Goal: Communication & Community: Participate in discussion

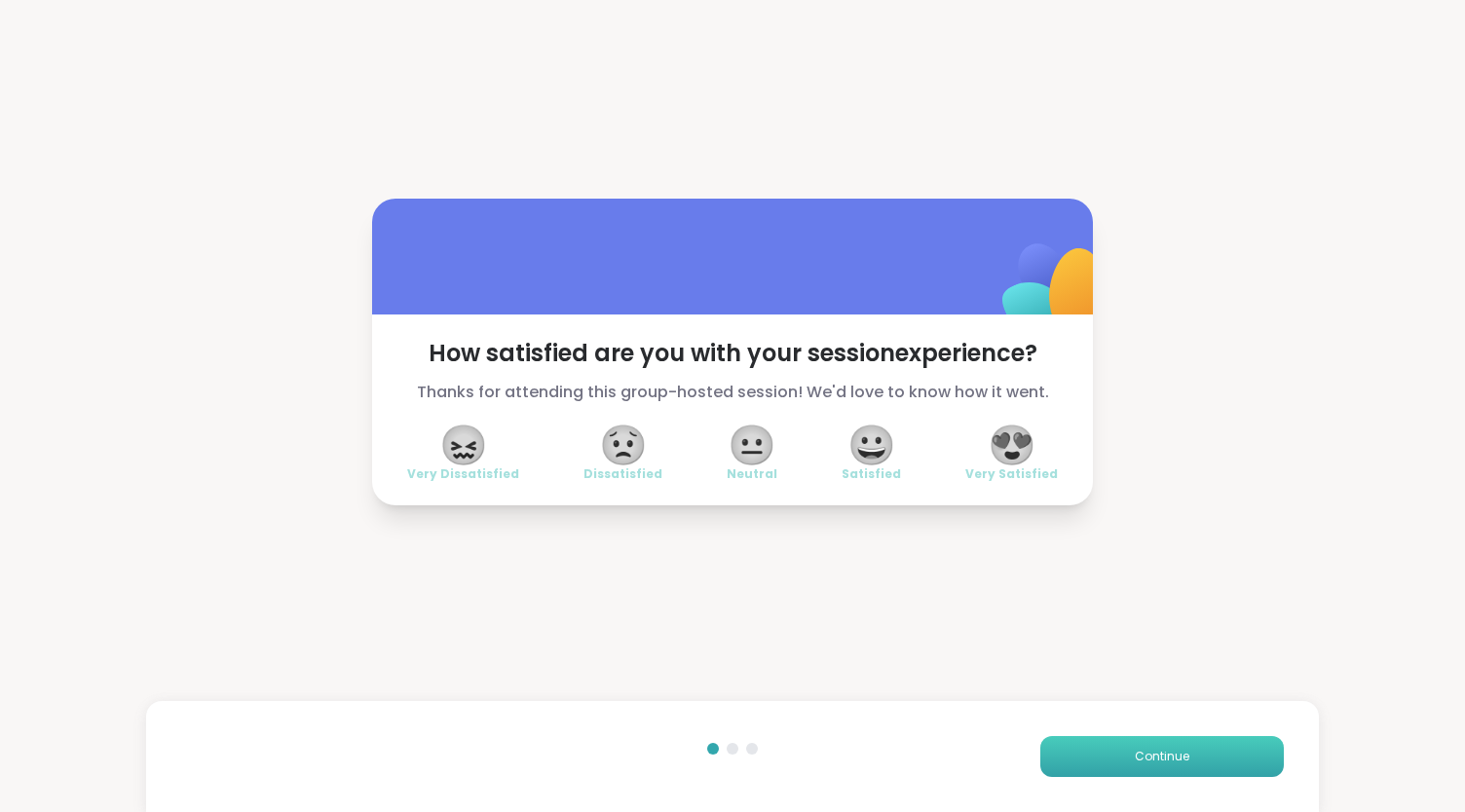
click at [1150, 773] on button "Continue" at bounding box center [1161, 757] width 244 height 41
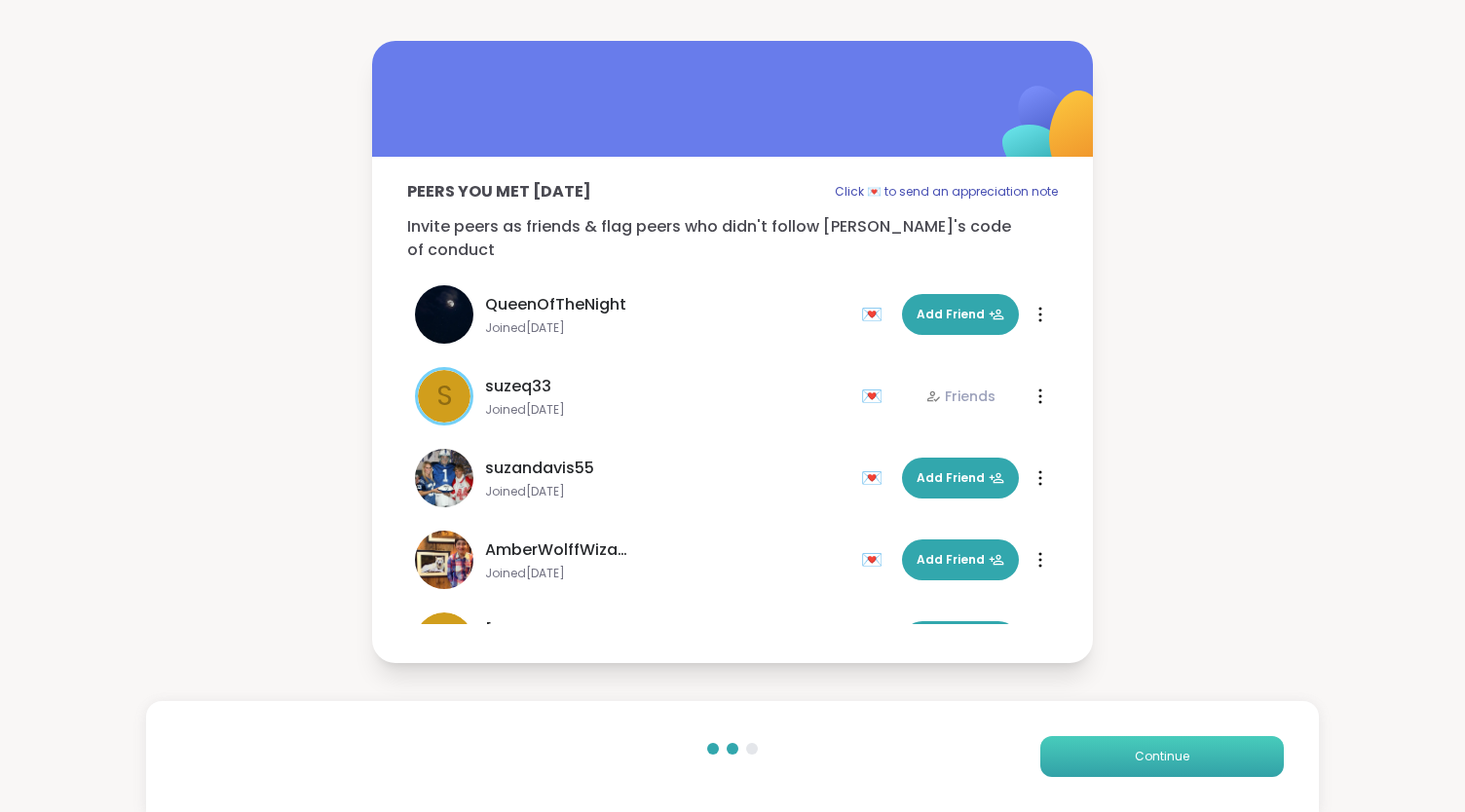
click at [1150, 773] on button "Continue" at bounding box center [1161, 757] width 244 height 41
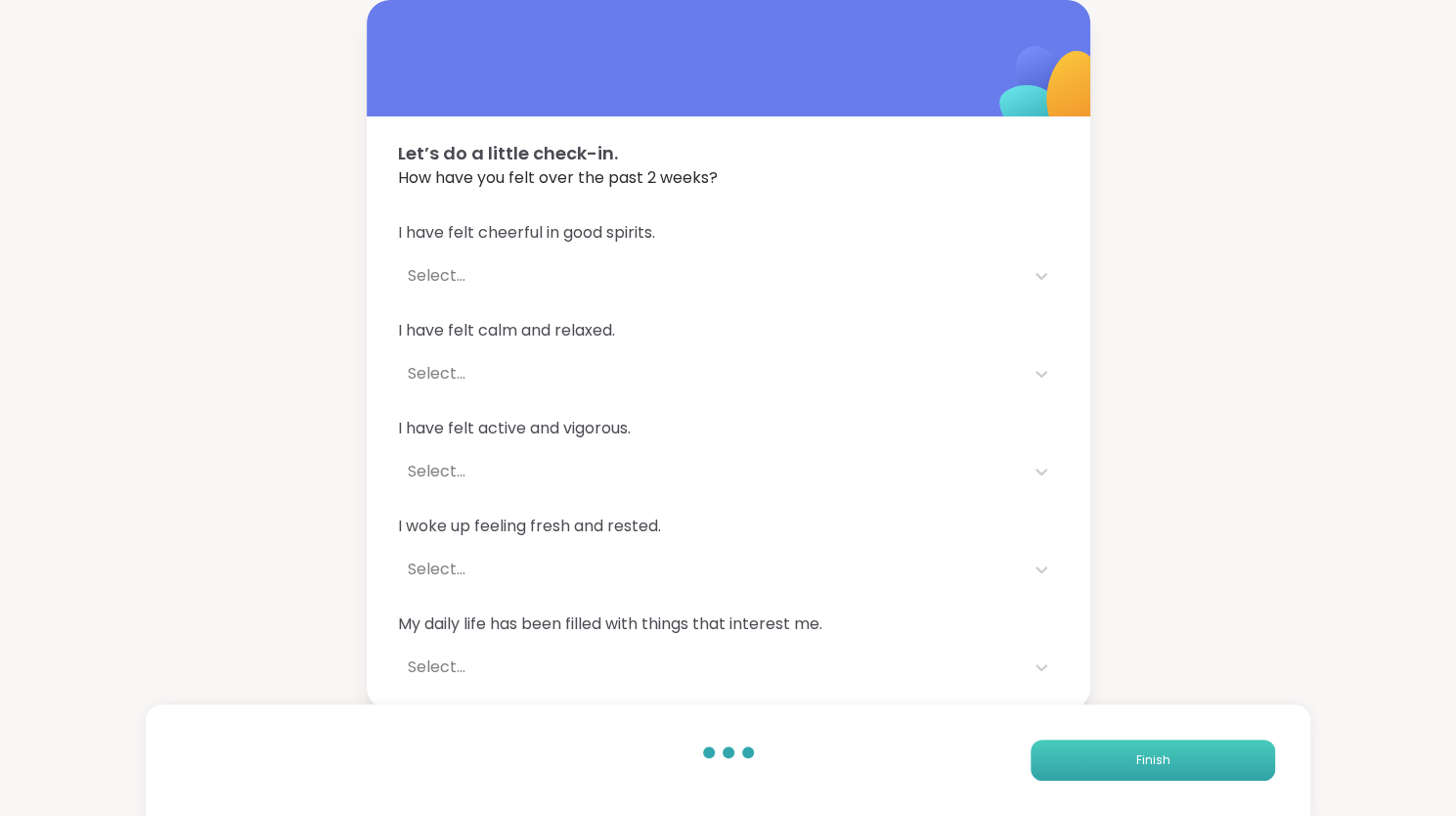
click at [1154, 776] on button "Finish" at bounding box center [1153, 761] width 244 height 42
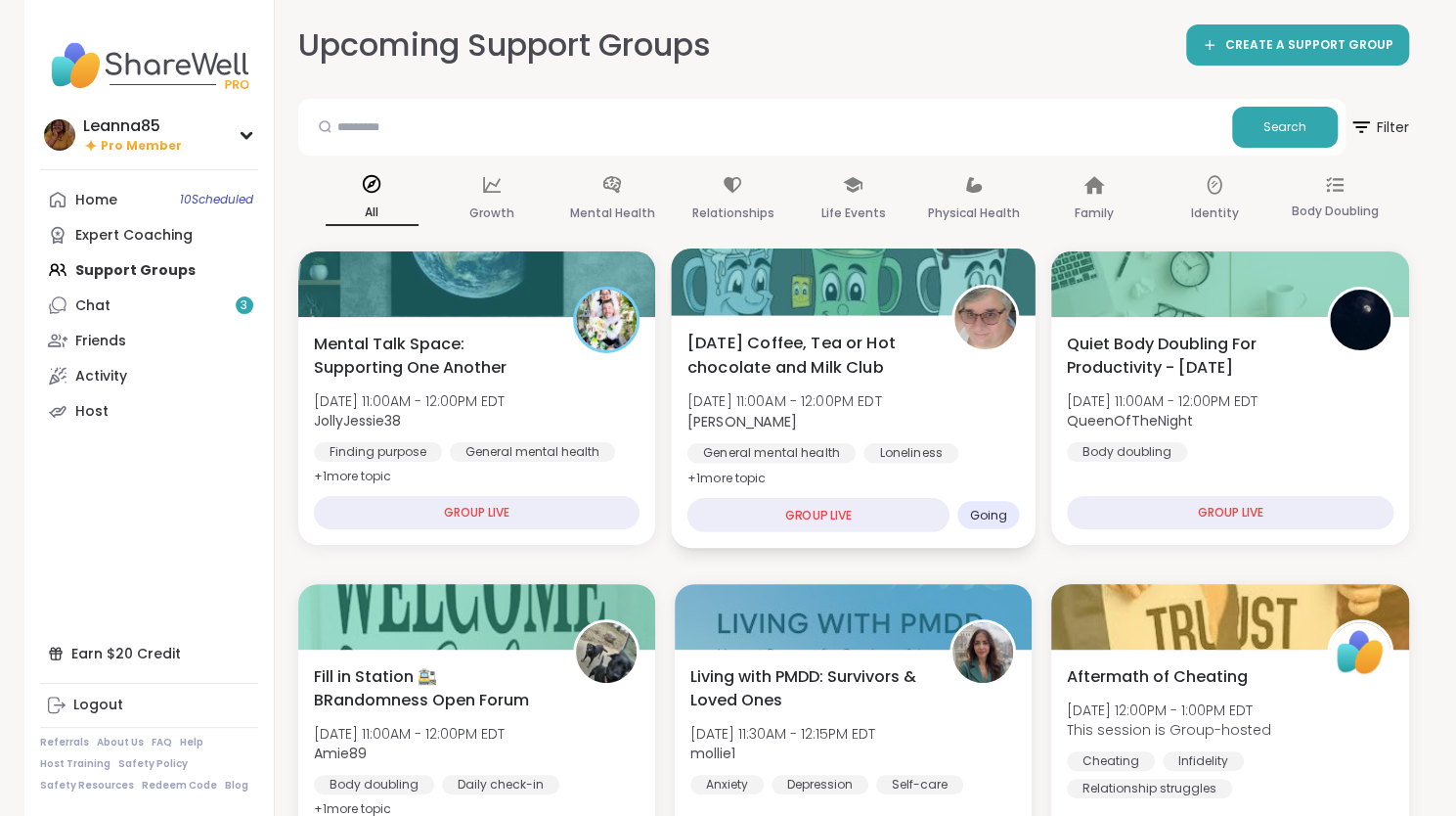
click at [956, 472] on div "Monday Coffee, Tea or Hot chocolate and Milk Club Mon, Oct 13 | 11:00AM - 12:00…" at bounding box center [853, 431] width 365 height 233
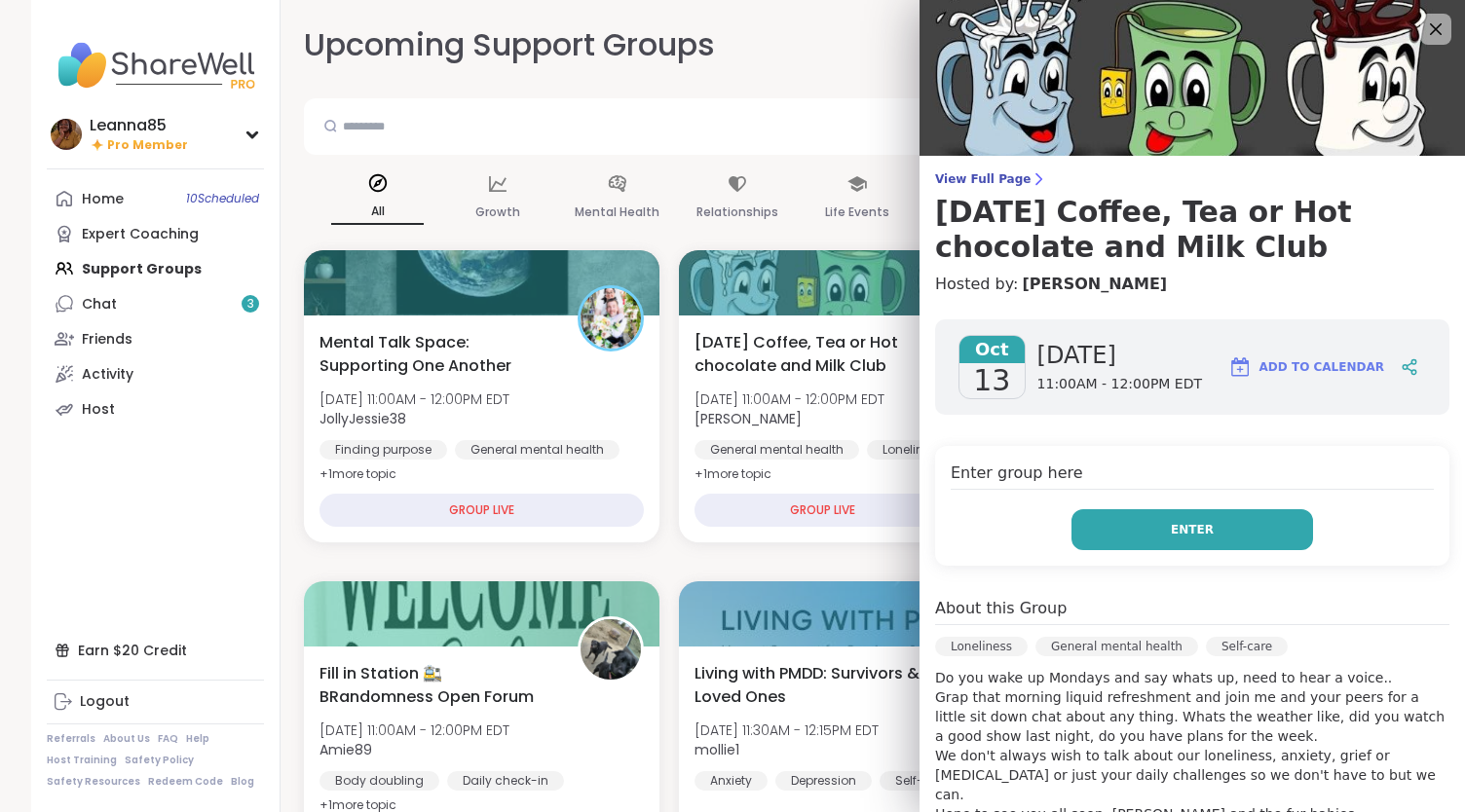
click at [1085, 544] on button "Enter" at bounding box center [1192, 530] width 242 height 41
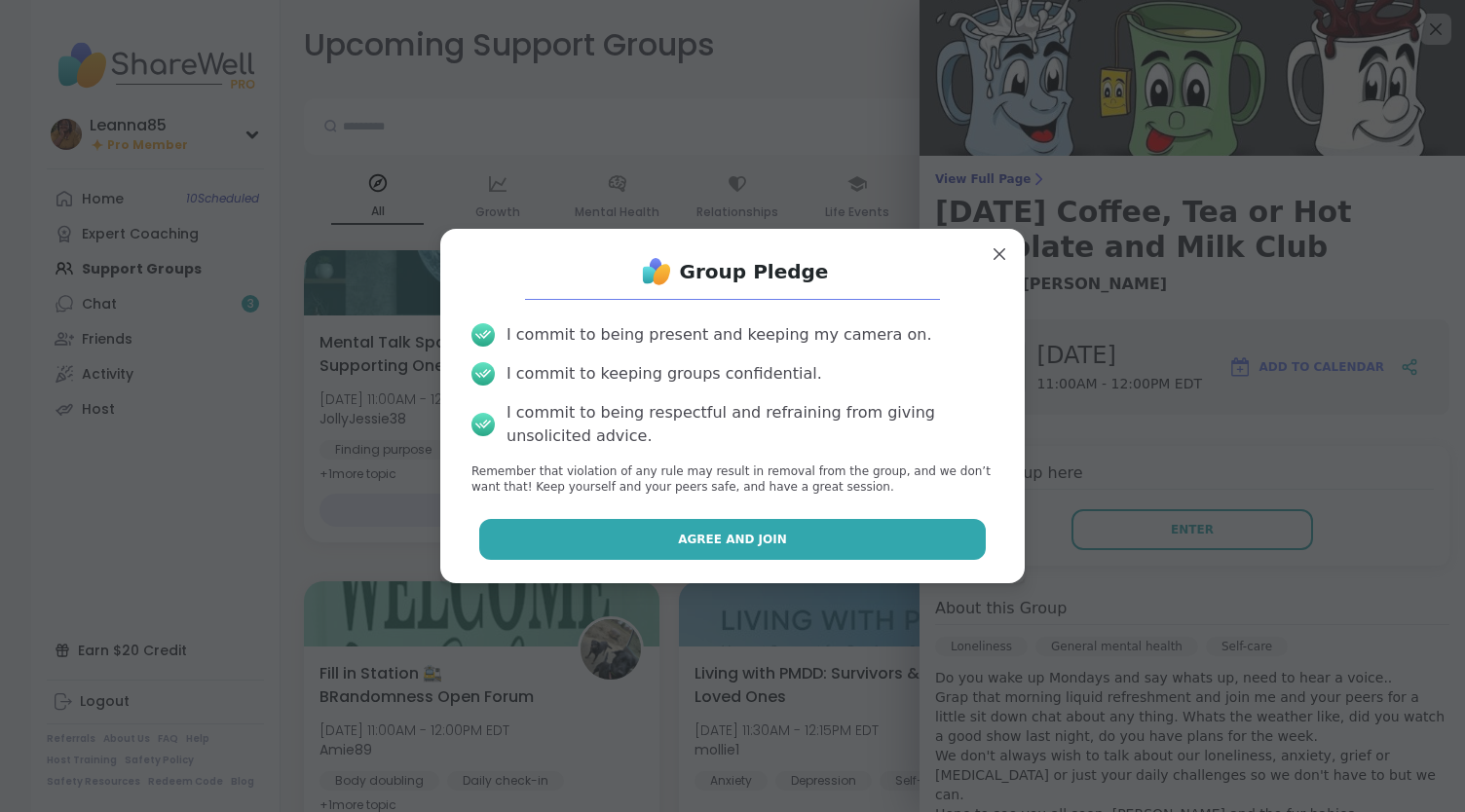
click at [846, 543] on button "Agree and Join" at bounding box center [732, 540] width 508 height 41
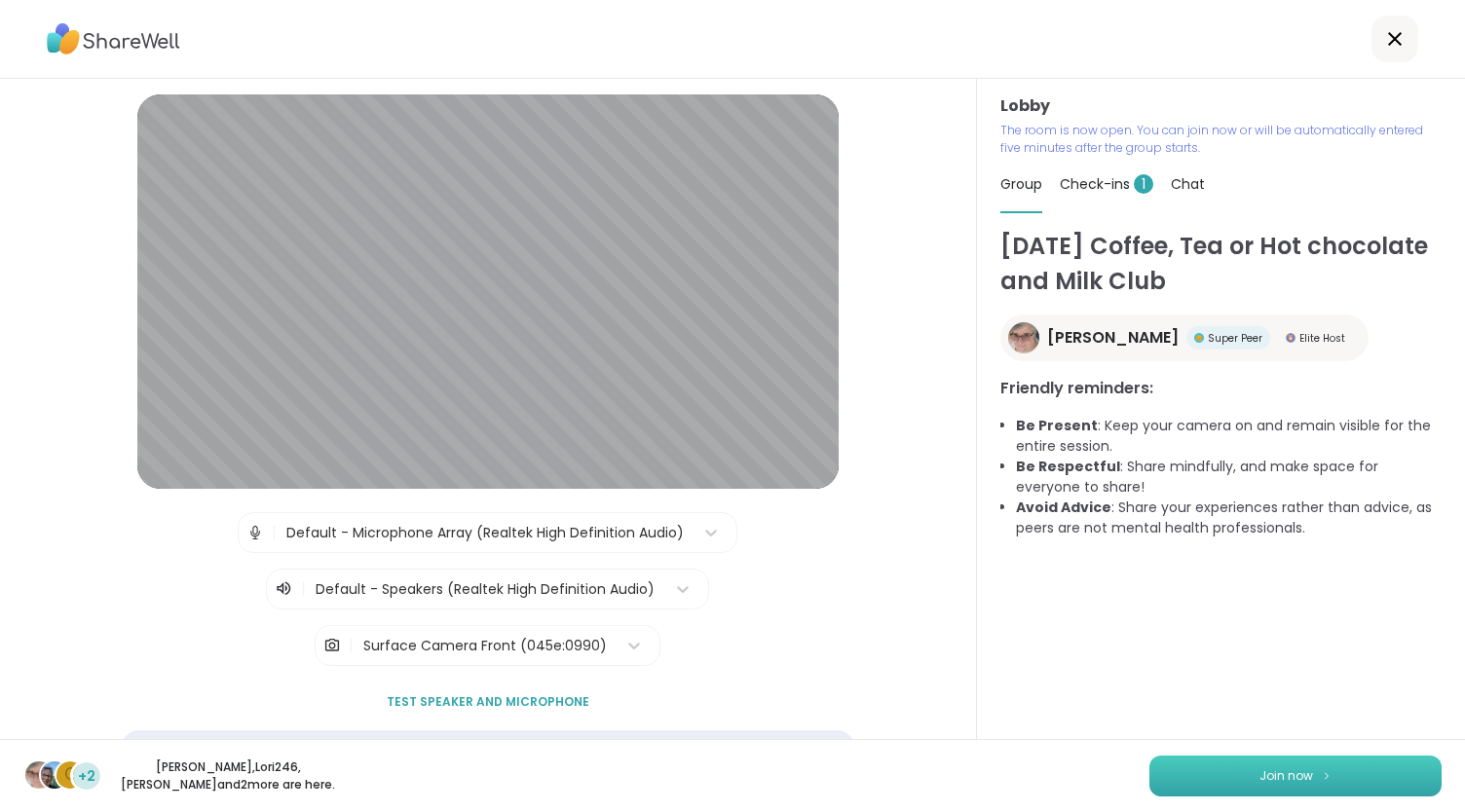
click at [1202, 782] on button "Join now" at bounding box center [1295, 777] width 292 height 41
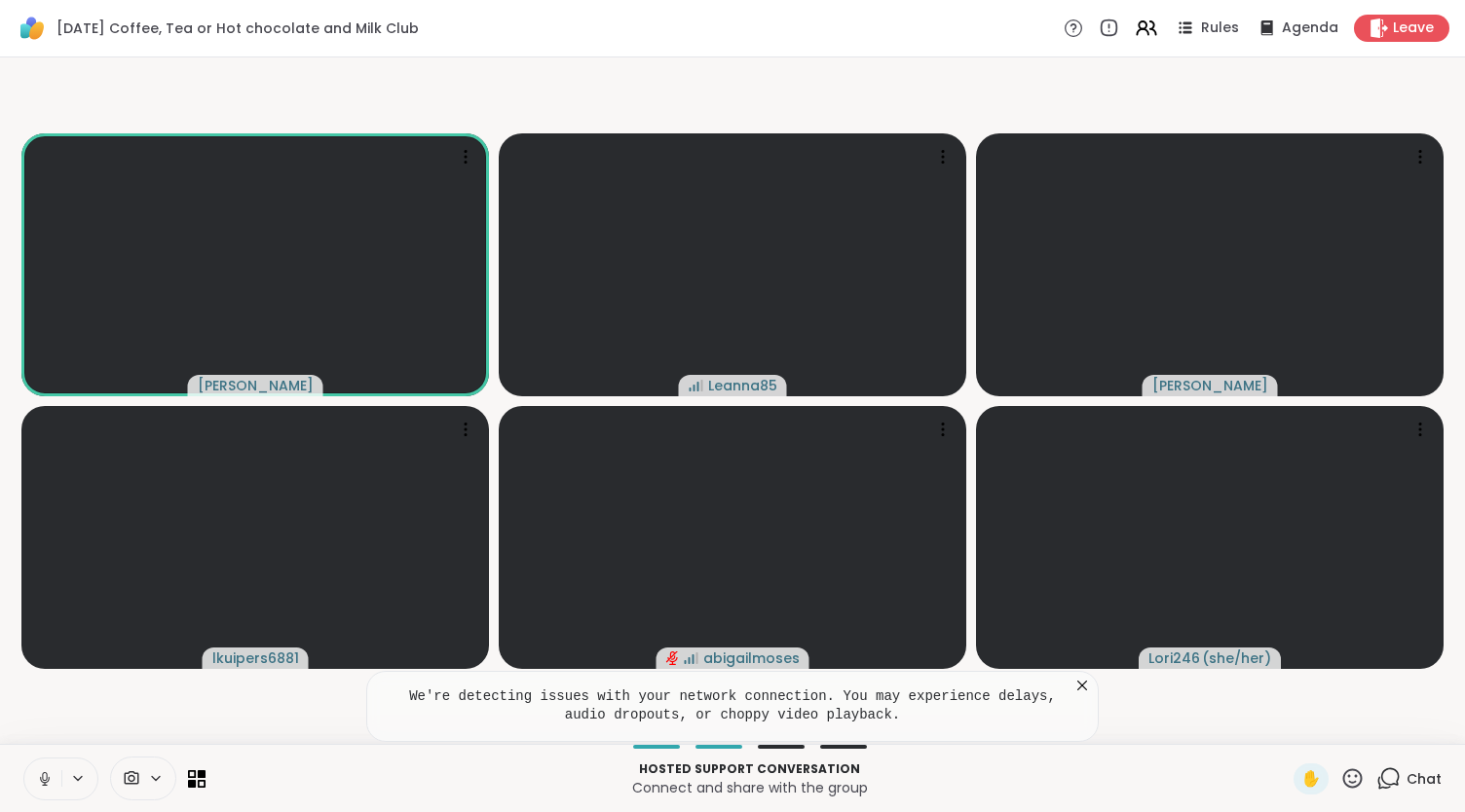
click at [45, 780] on icon at bounding box center [45, 779] width 18 height 18
click at [1341, 778] on icon at bounding box center [1353, 778] width 25 height 25
click at [1375, 728] on div "🌟" at bounding box center [1381, 727] width 35 height 32
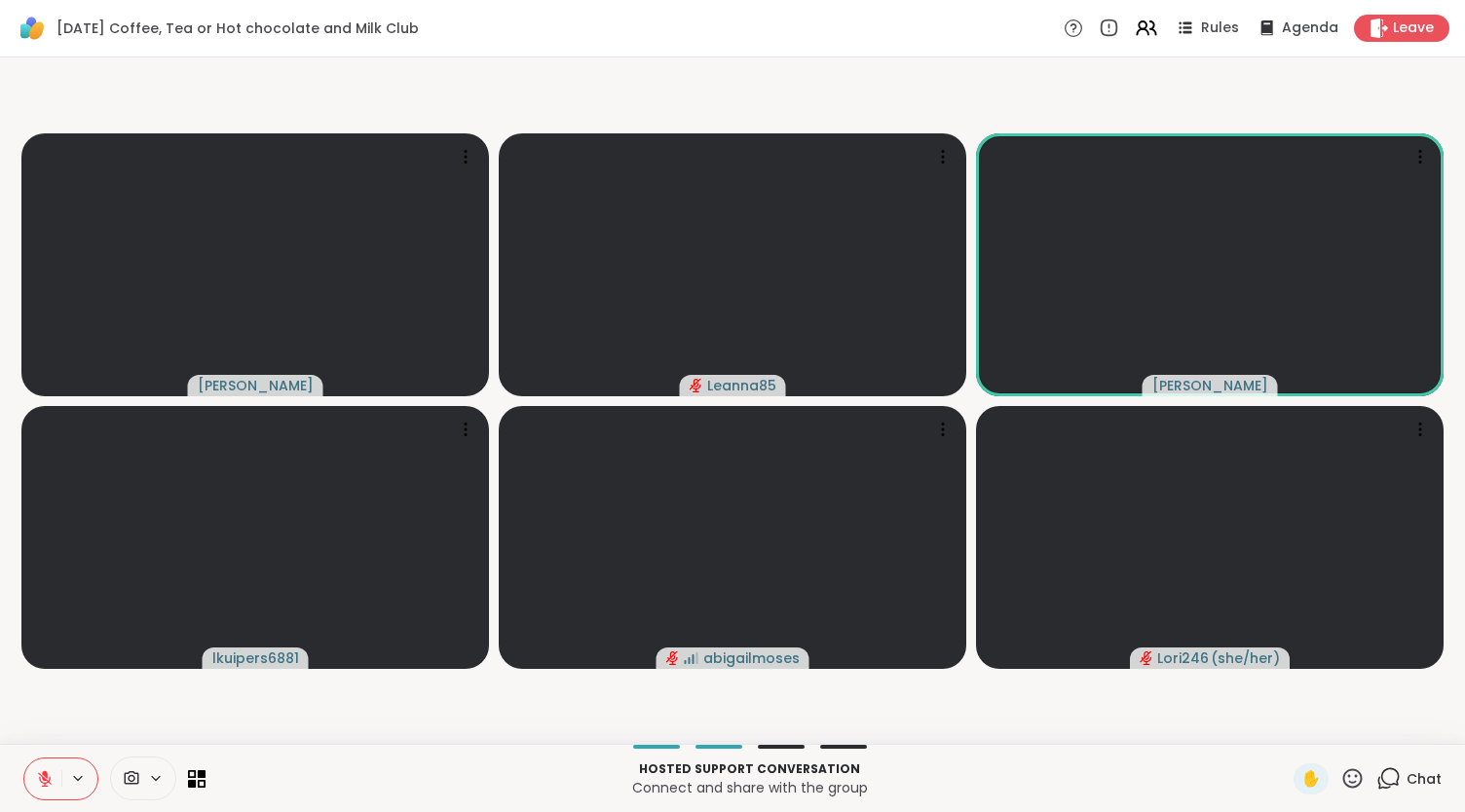
click at [56, 784] on button at bounding box center [43, 779] width 37 height 41
click at [53, 775] on button at bounding box center [43, 779] width 37 height 41
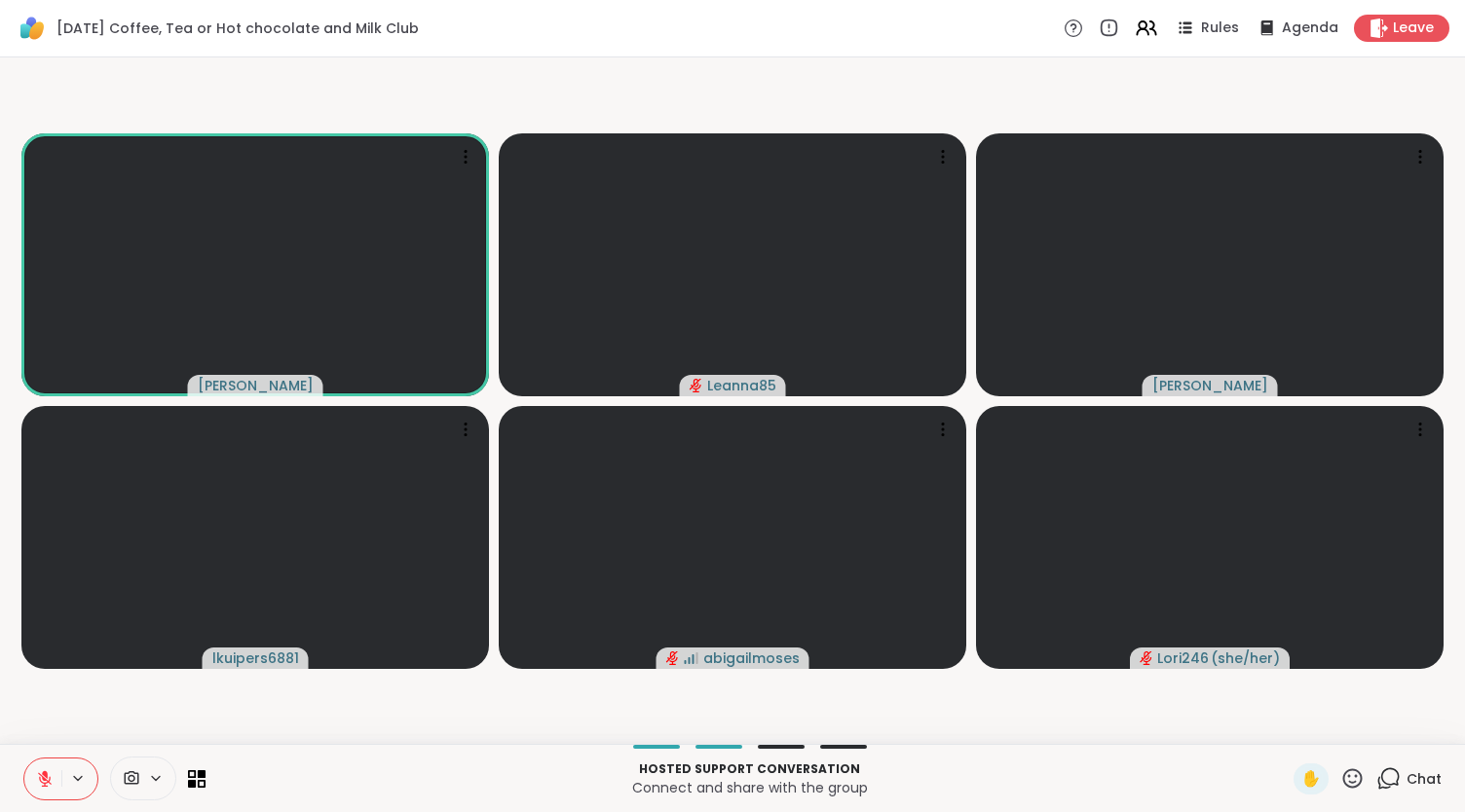
click at [43, 779] on icon at bounding box center [45, 779] width 14 height 14
click at [42, 773] on icon at bounding box center [45, 779] width 18 height 18
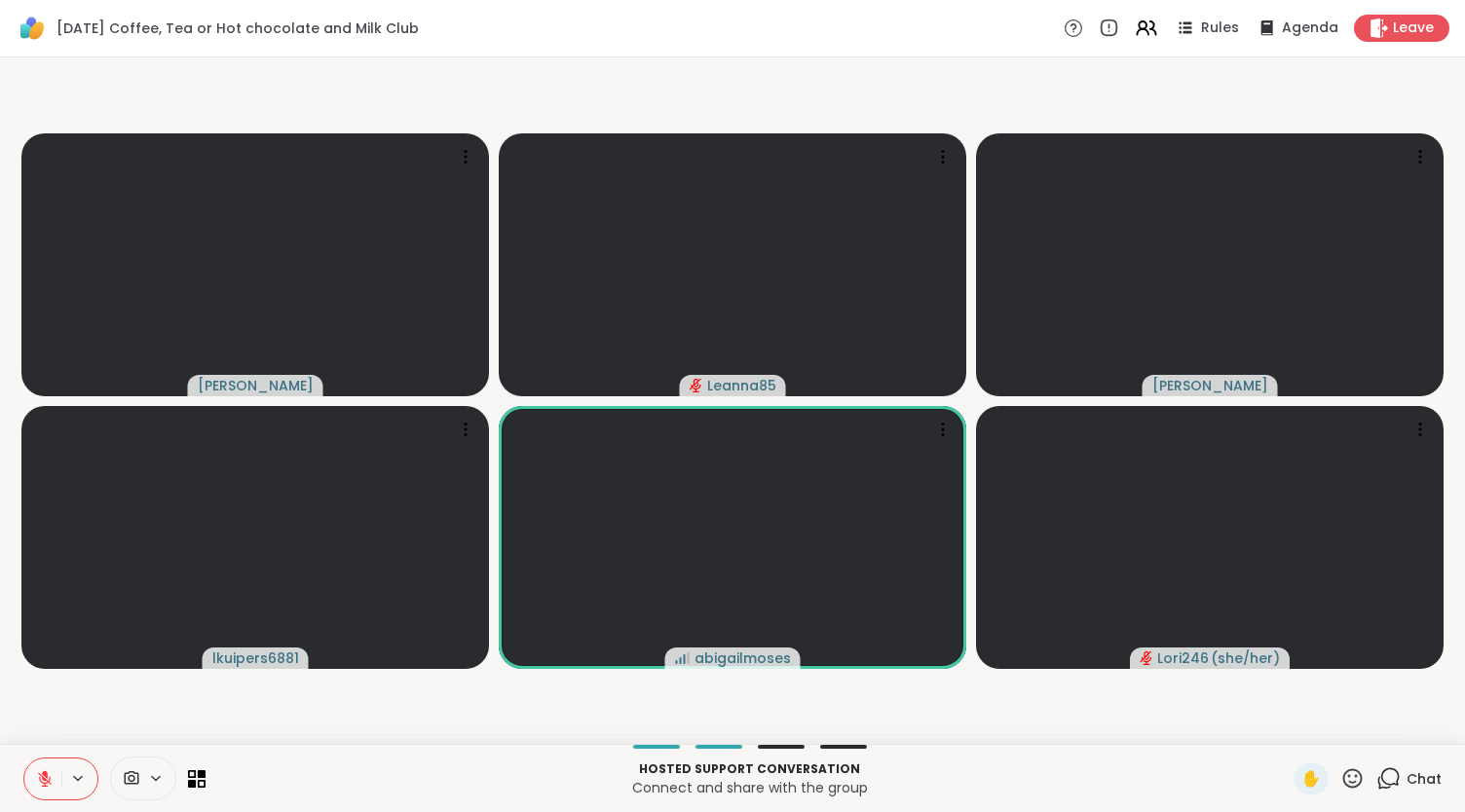
click at [1344, 782] on icon at bounding box center [1354, 778] width 20 height 20
click at [1371, 725] on span "🌟" at bounding box center [1381, 727] width 20 height 24
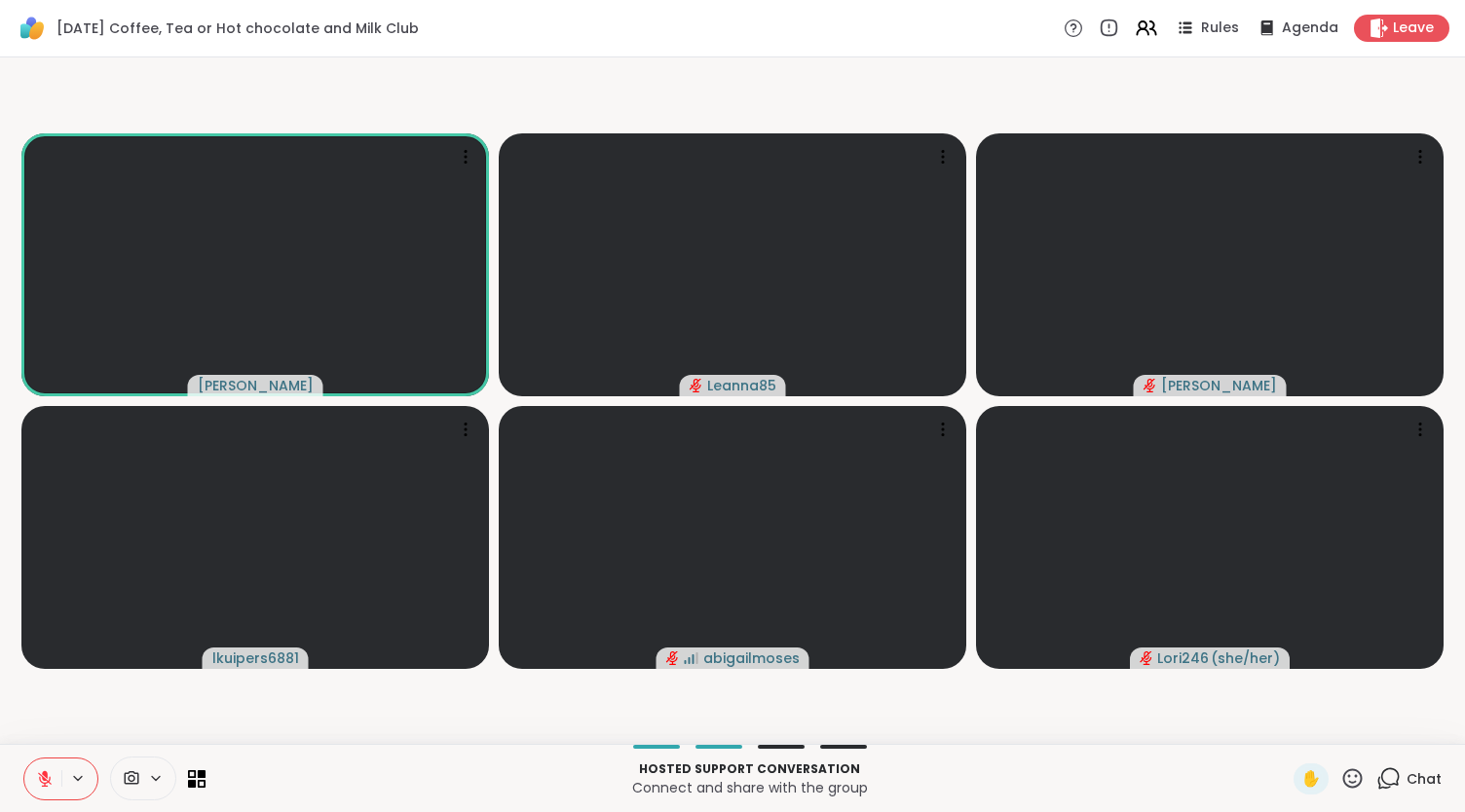
click at [41, 777] on icon at bounding box center [45, 779] width 14 height 14
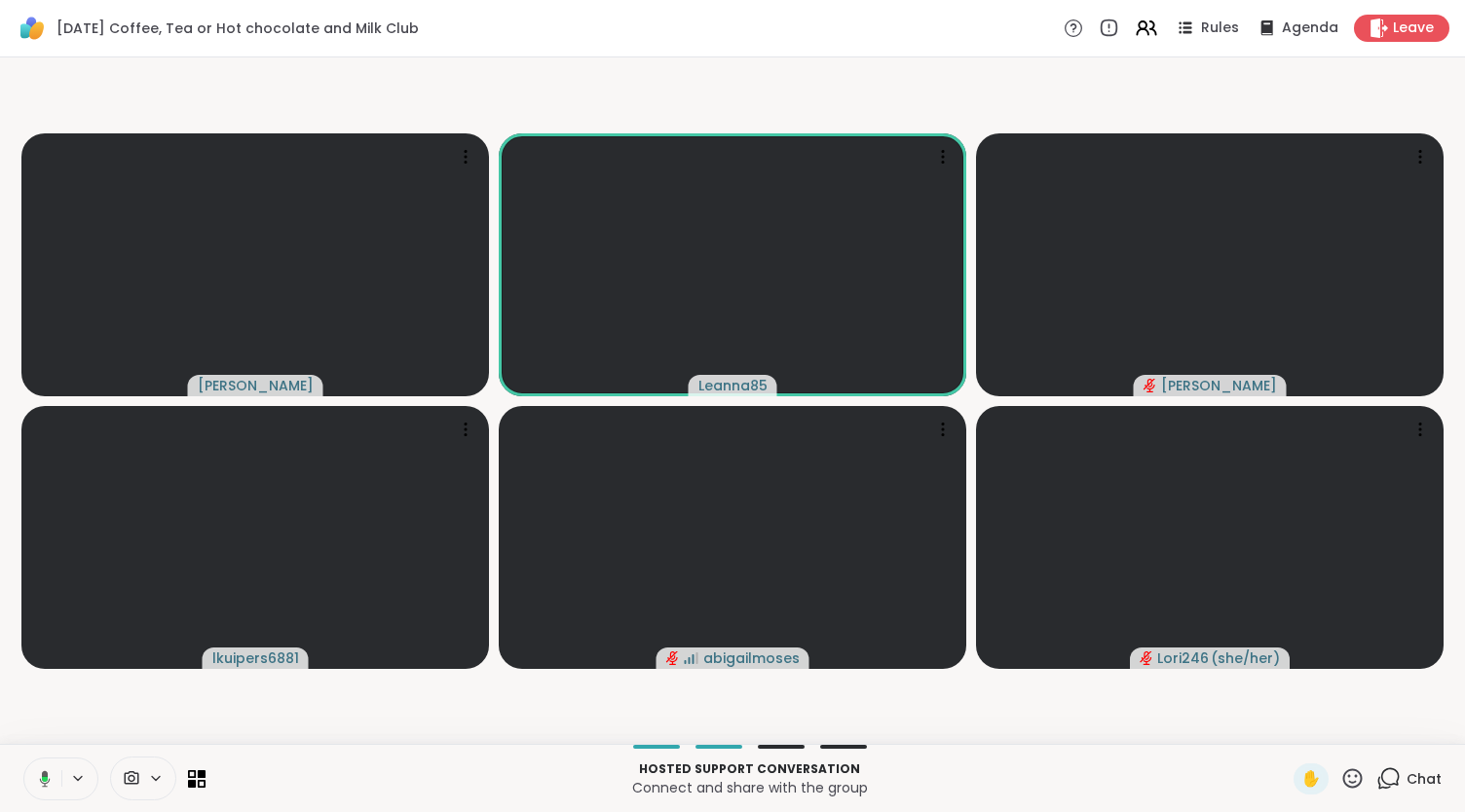
click at [42, 775] on icon at bounding box center [45, 778] width 11 height 17
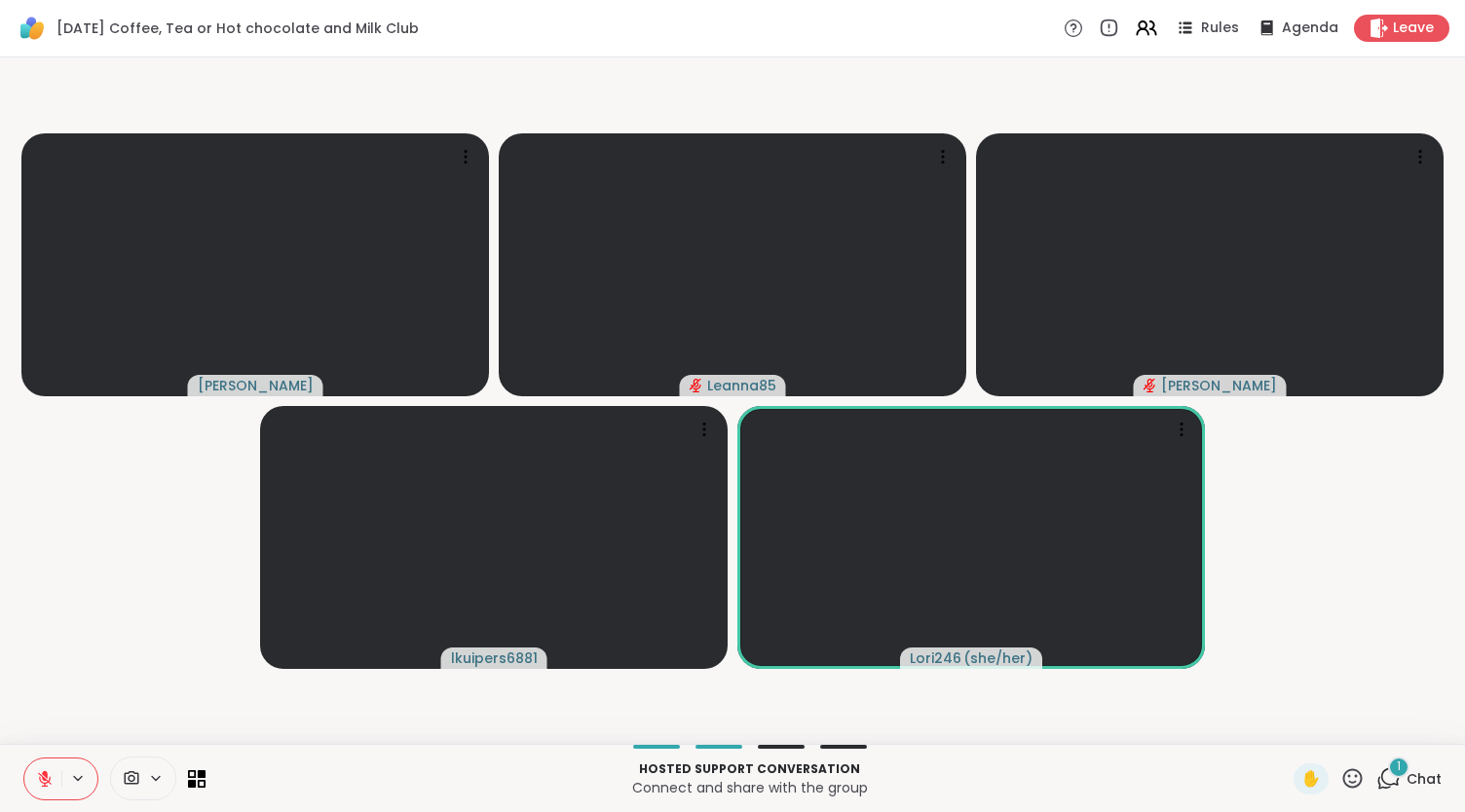
click at [1388, 773] on div "1" at bounding box center [1399, 768] width 22 height 22
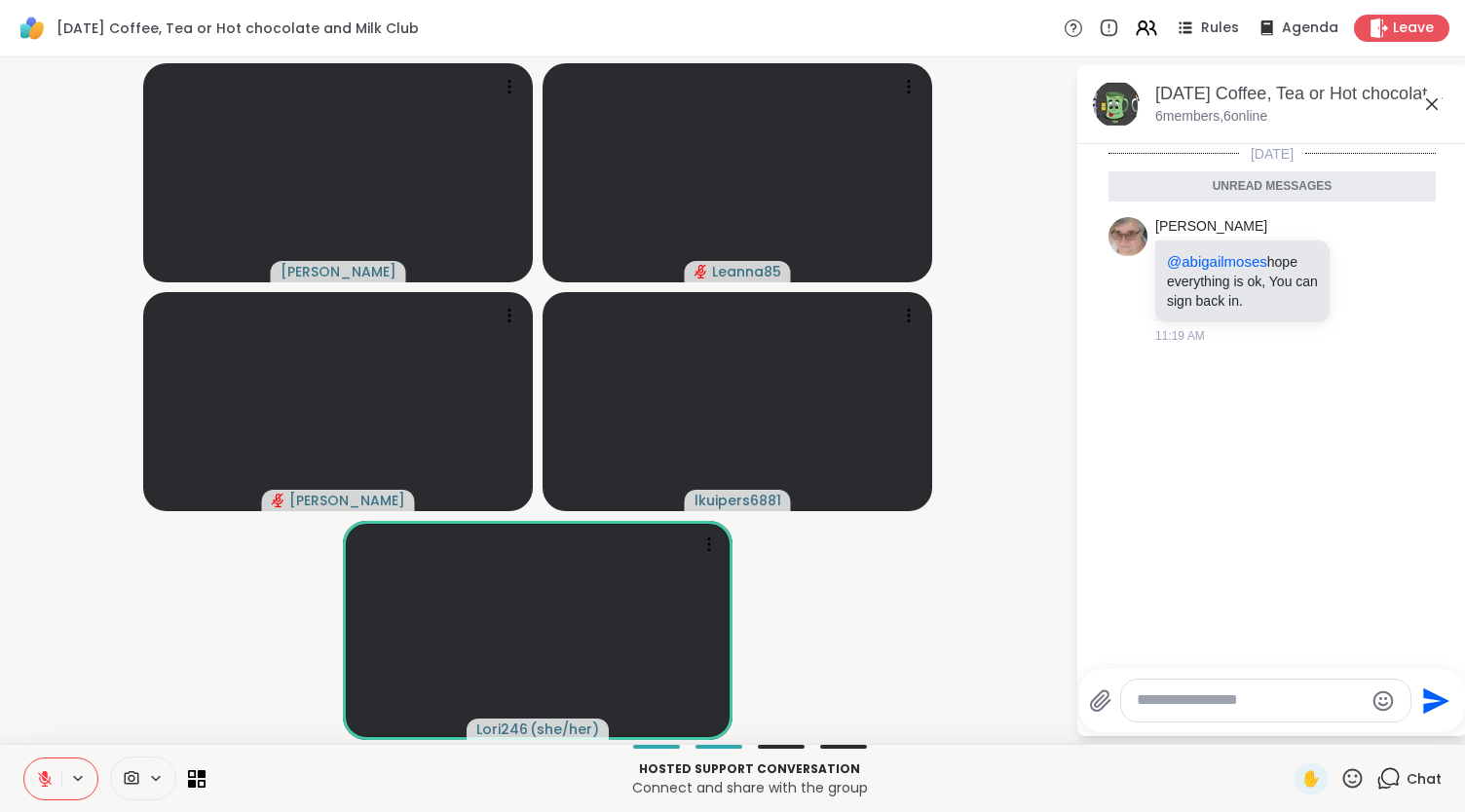
click at [52, 785] on button at bounding box center [43, 779] width 37 height 41
click at [37, 777] on icon at bounding box center [45, 779] width 18 height 18
click at [38, 771] on icon at bounding box center [45, 779] width 18 height 18
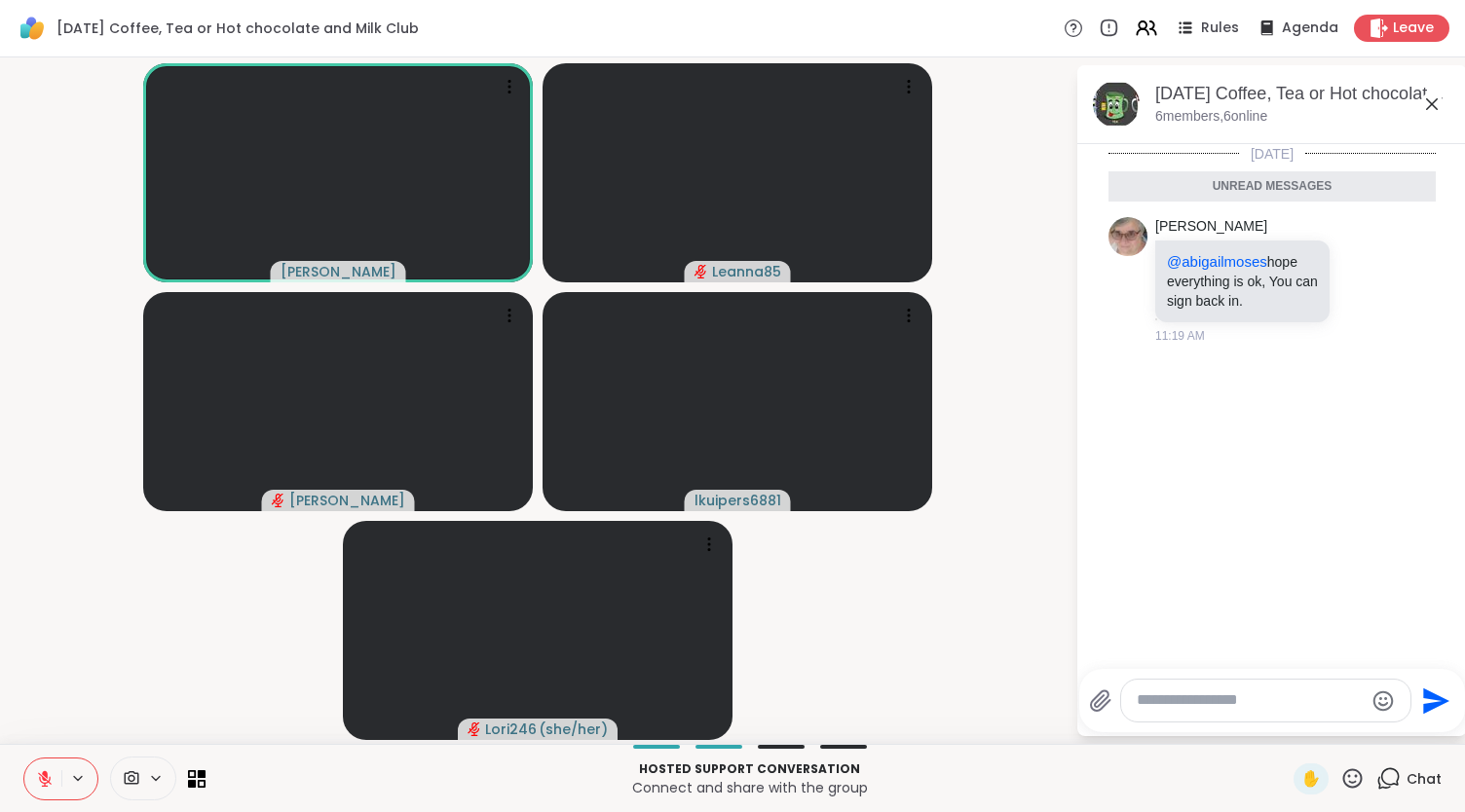
click at [41, 777] on icon at bounding box center [45, 779] width 14 height 14
click at [42, 778] on icon at bounding box center [43, 777] width 5 height 9
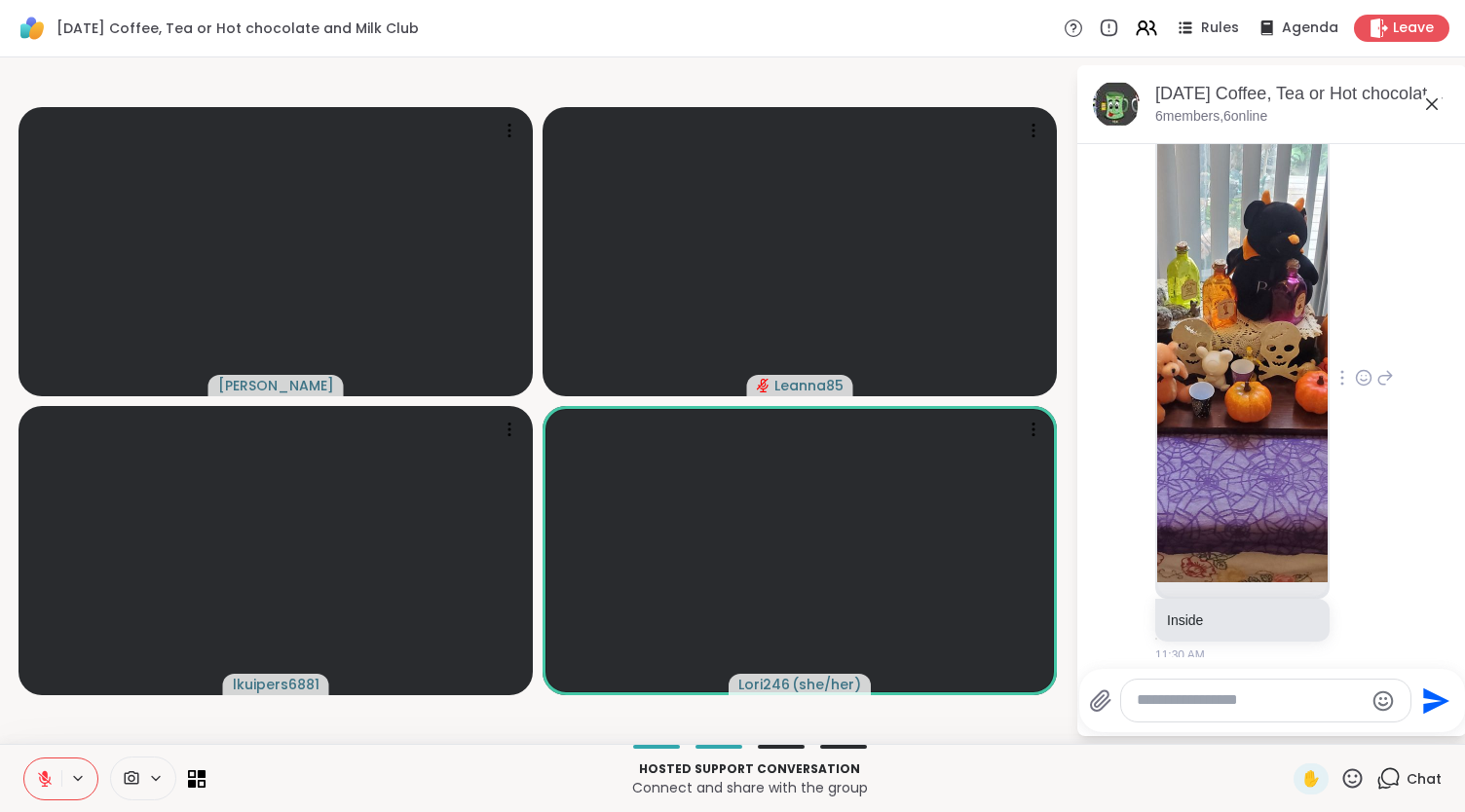
scroll to position [1440, 0]
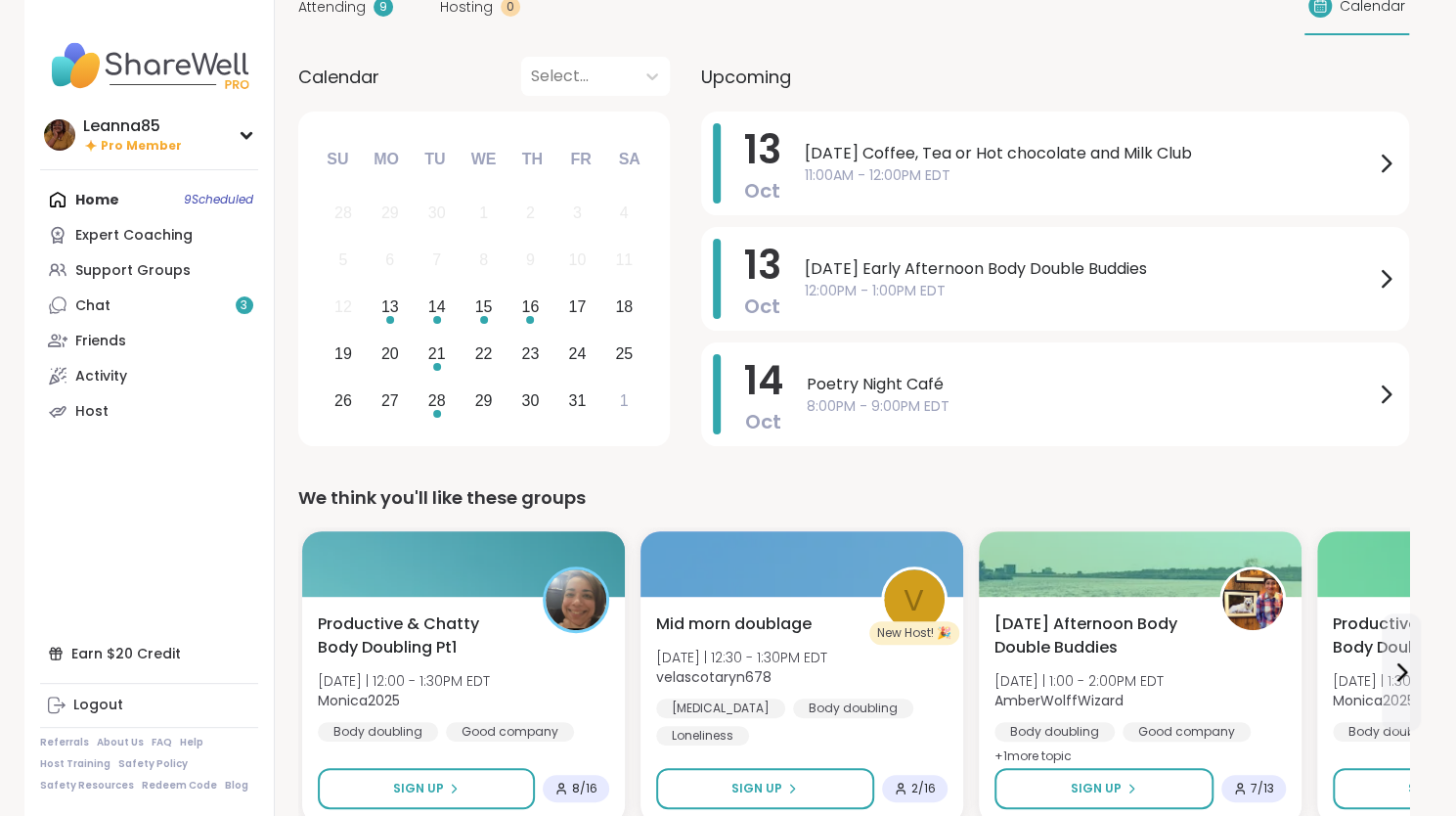
scroll to position [98, 0]
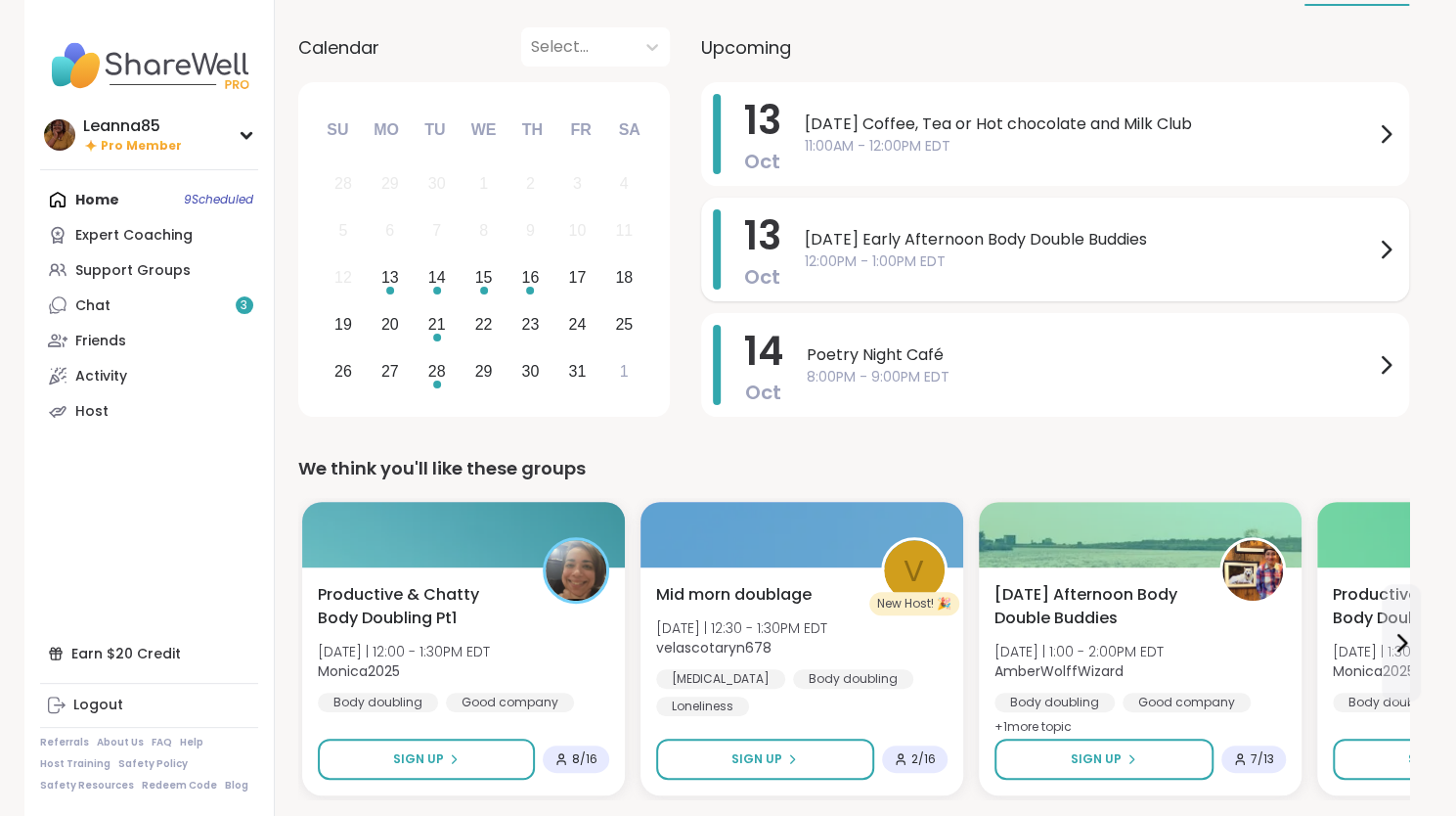
click at [865, 237] on span "[DATE] Early Afternoon Body Double Buddies" at bounding box center [1089, 240] width 569 height 24
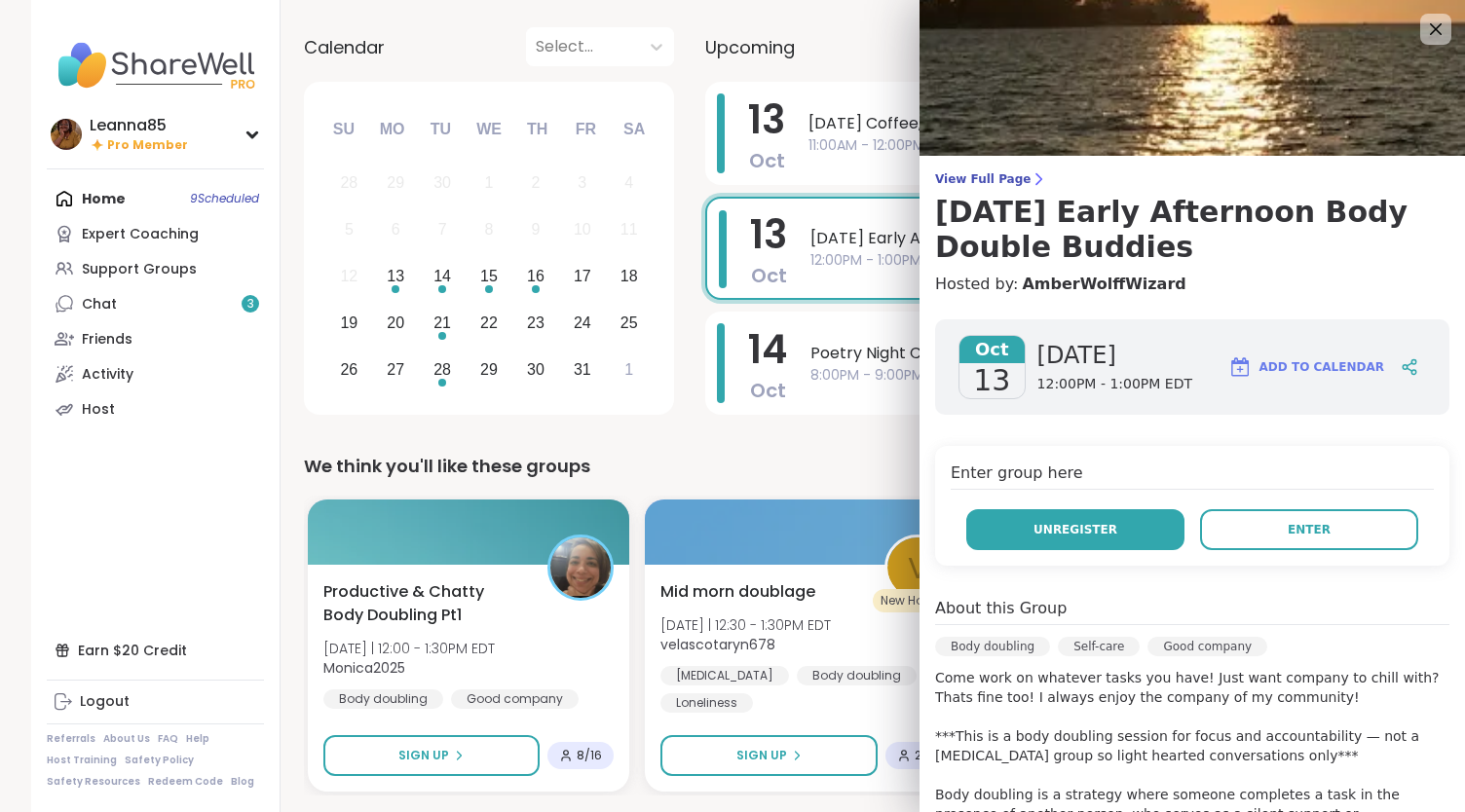
click at [1063, 540] on button "Unregister" at bounding box center [1075, 530] width 218 height 41
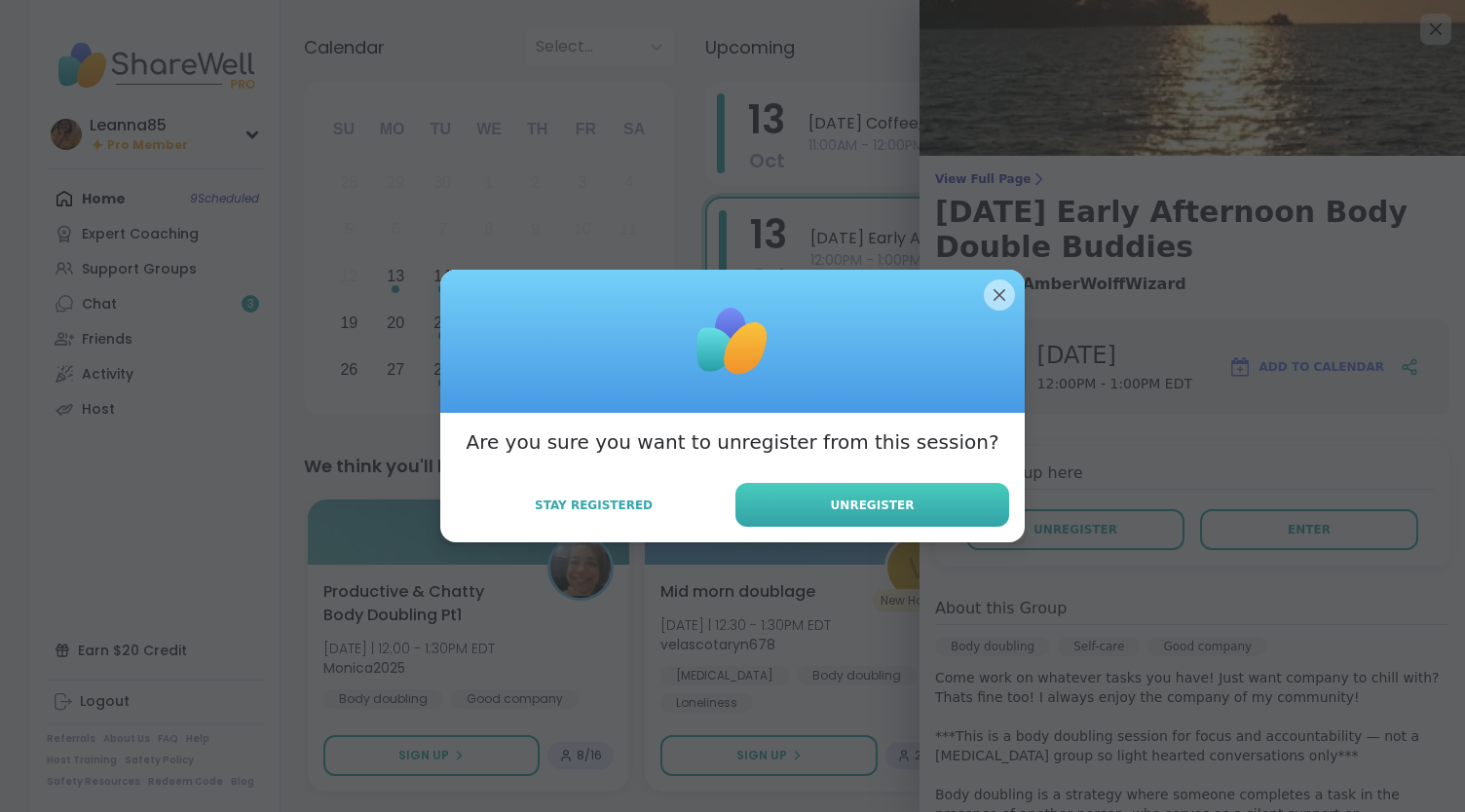
click at [846, 505] on span "Unregister" at bounding box center [872, 506] width 84 height 18
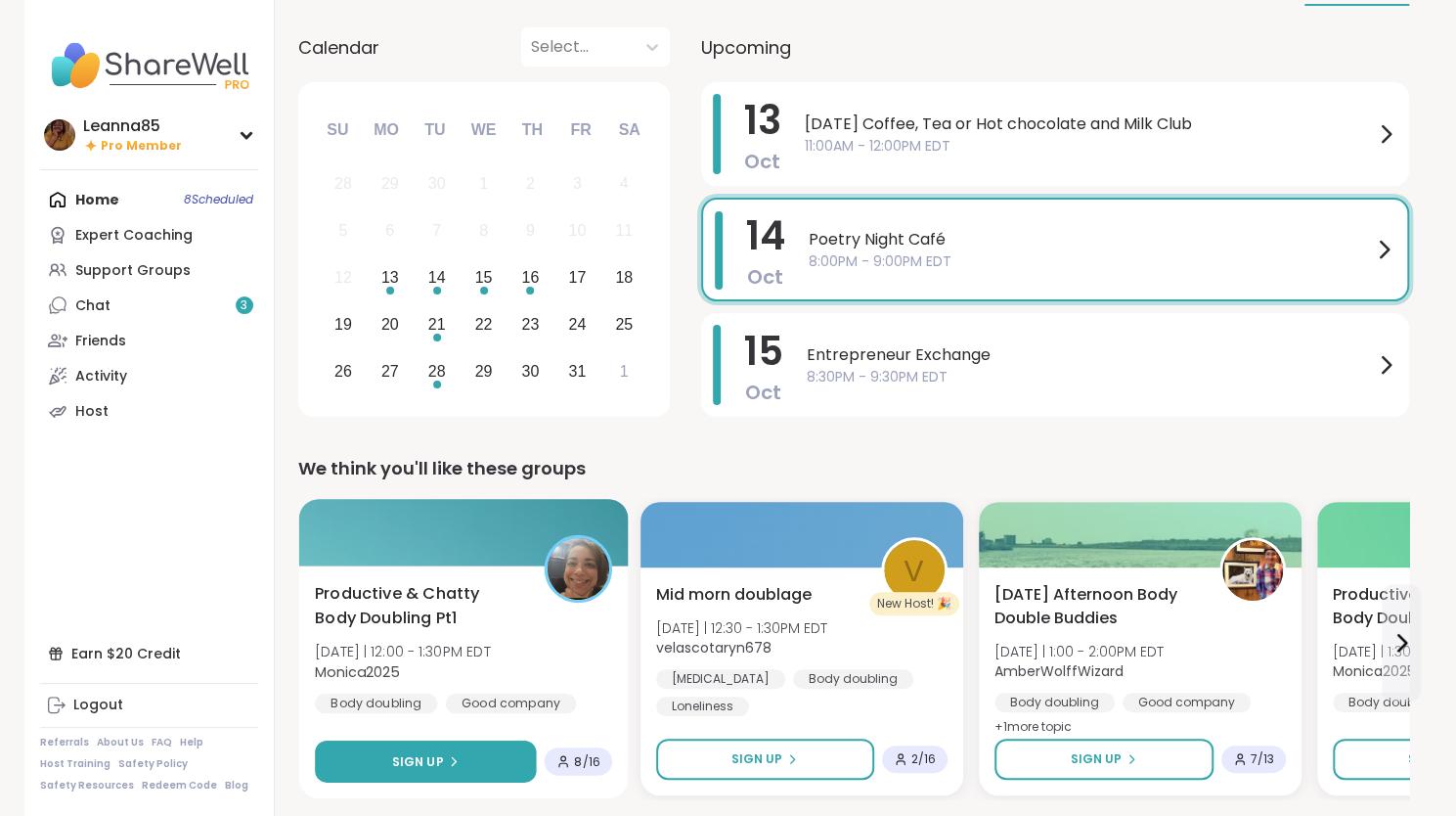
click at [459, 768] on button "Sign Up" at bounding box center [425, 762] width 221 height 42
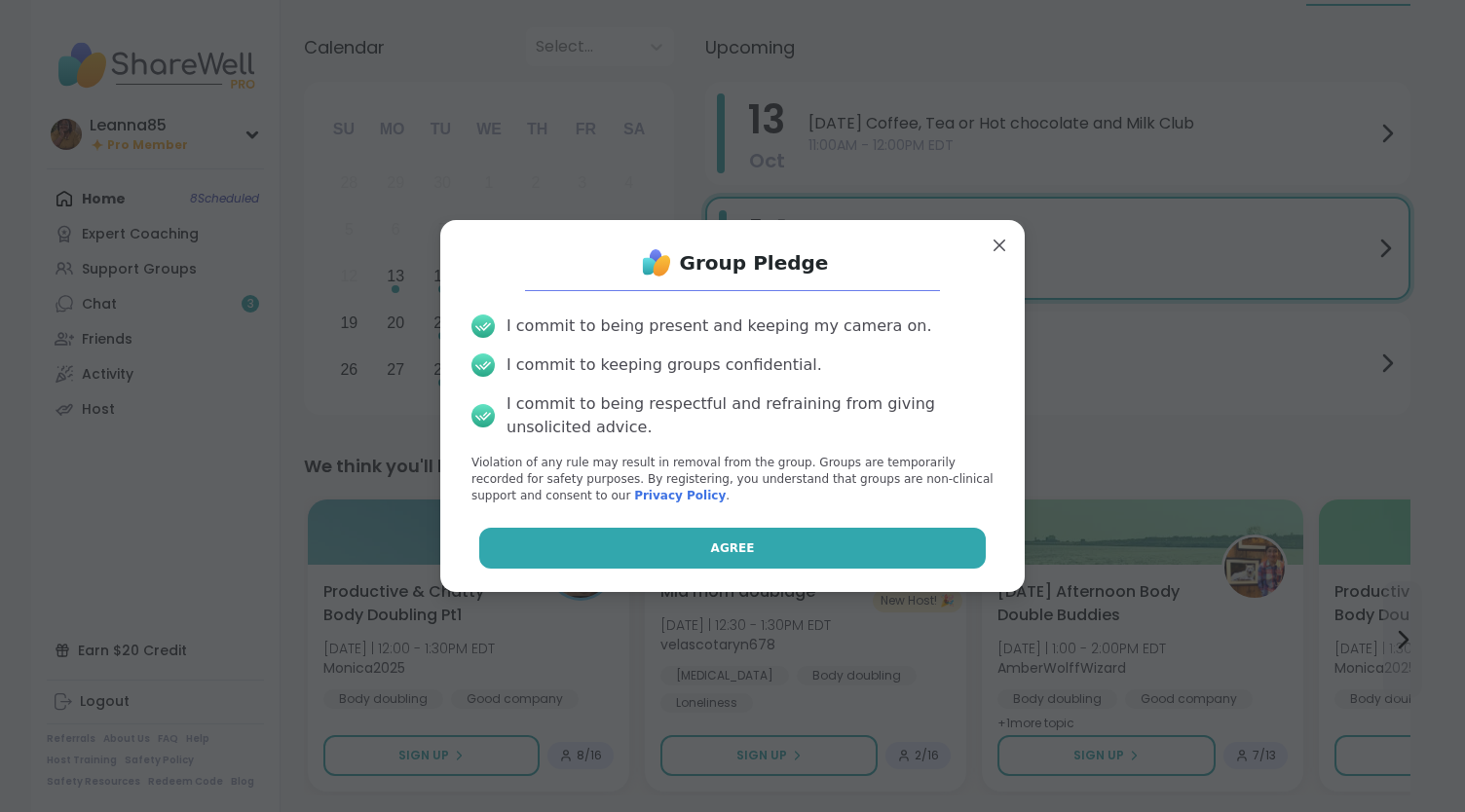
click at [574, 540] on button "Agree" at bounding box center [732, 549] width 508 height 41
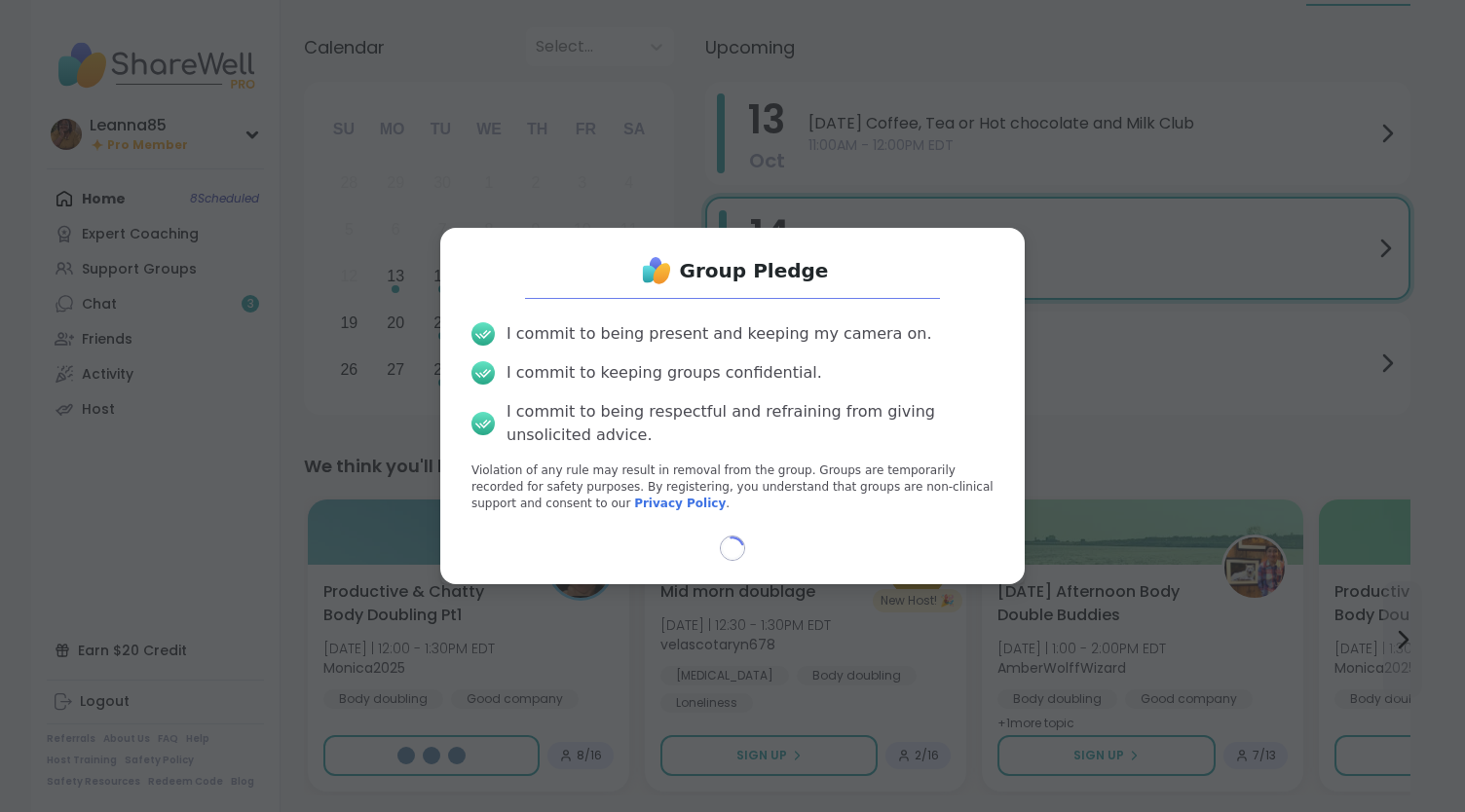
select select "**"
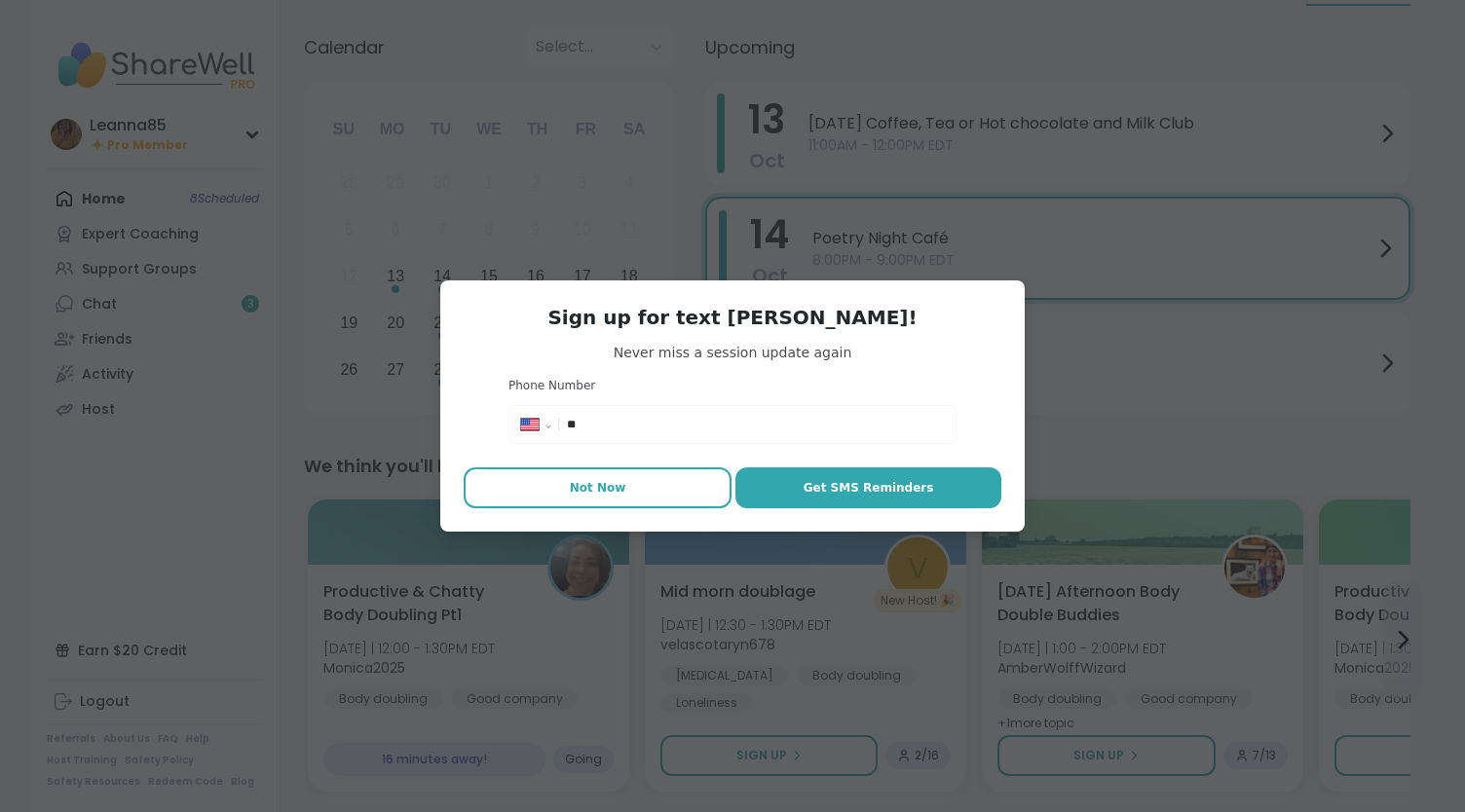
click at [586, 503] on button "Not Now" at bounding box center [597, 488] width 268 height 41
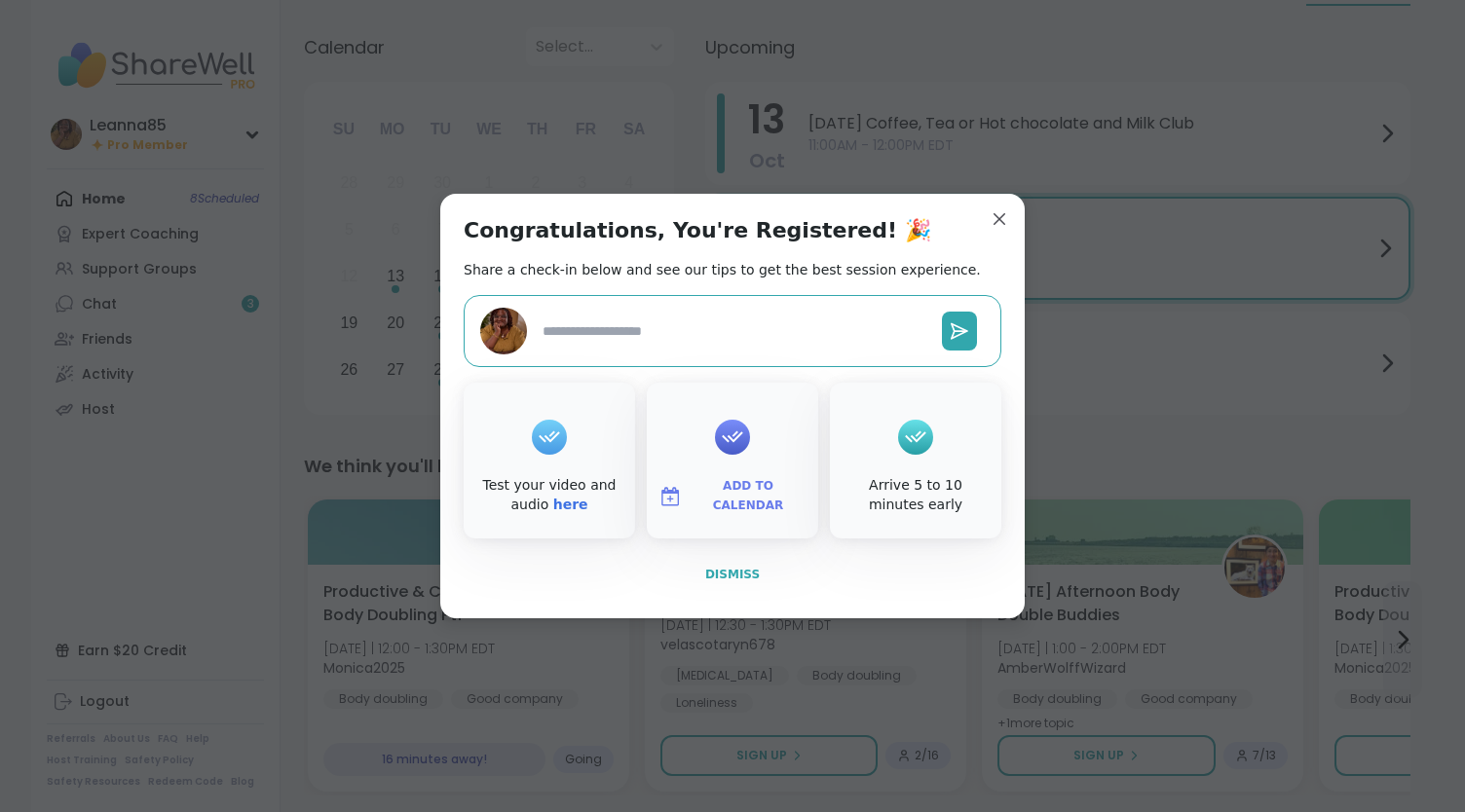
click at [711, 578] on span "Dismiss" at bounding box center [732, 575] width 54 height 14
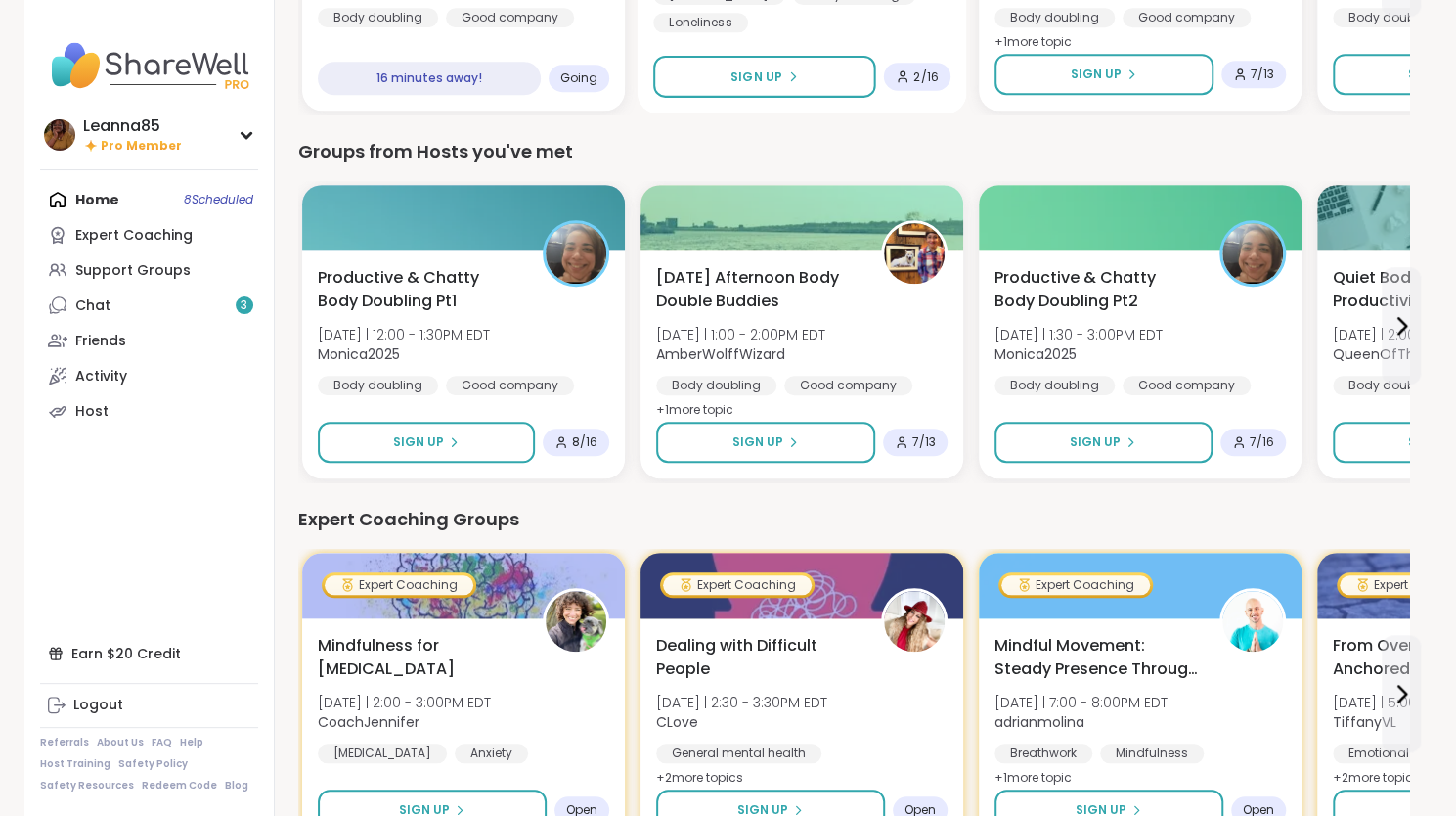
scroll to position [880, 0]
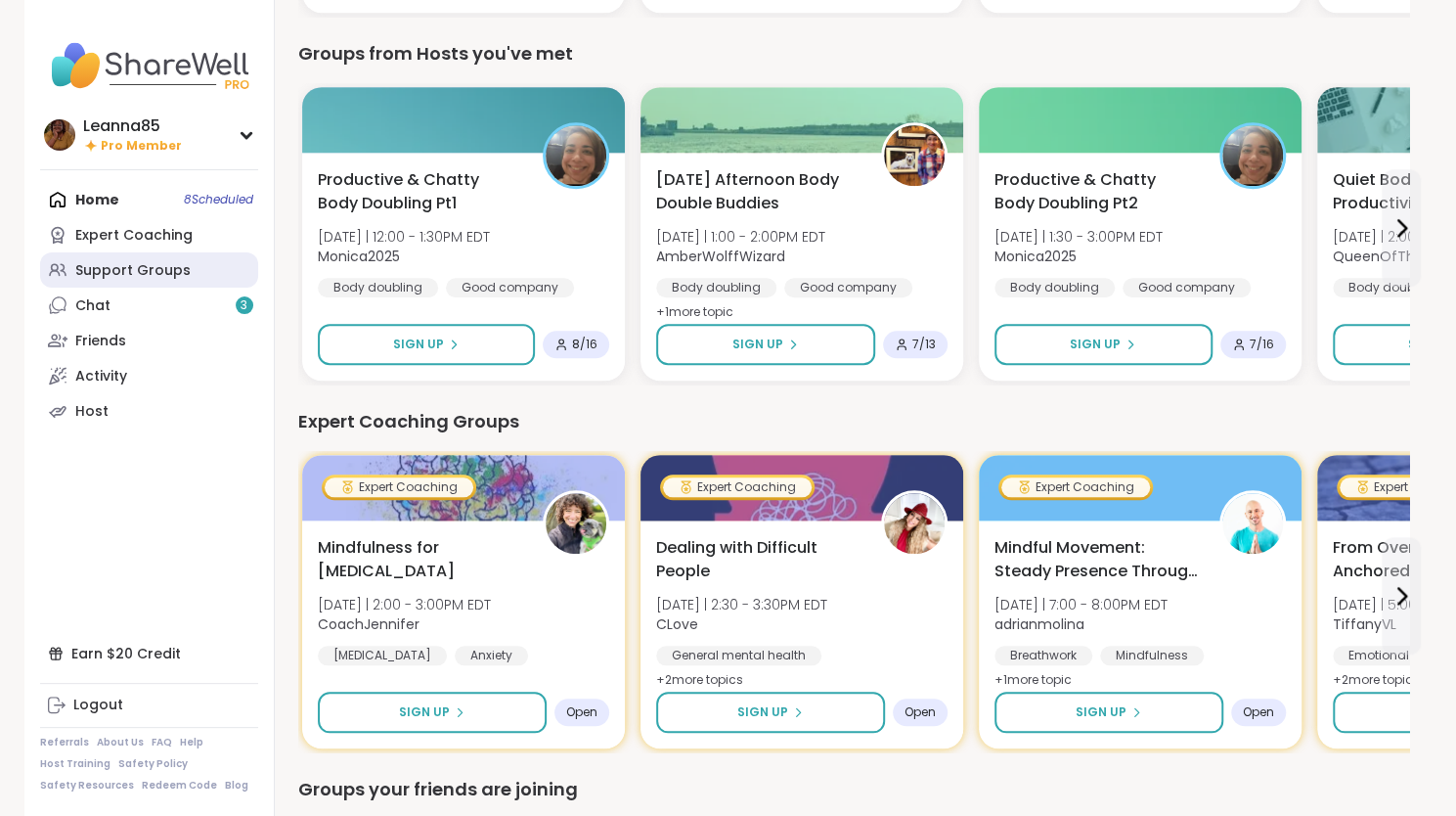
click at [176, 261] on div "Support Groups" at bounding box center [133, 271] width 116 height 20
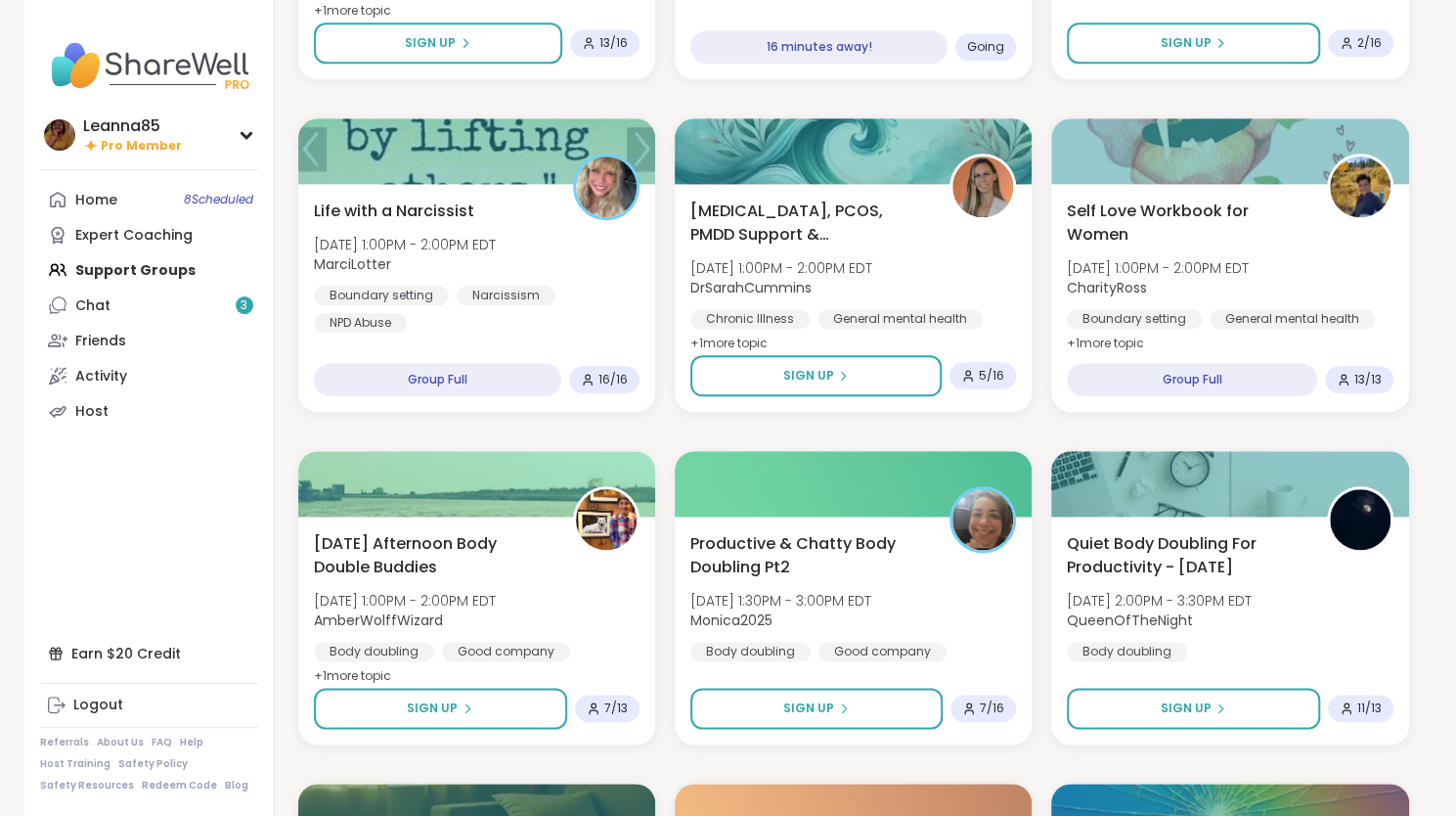
scroll to position [1174, 0]
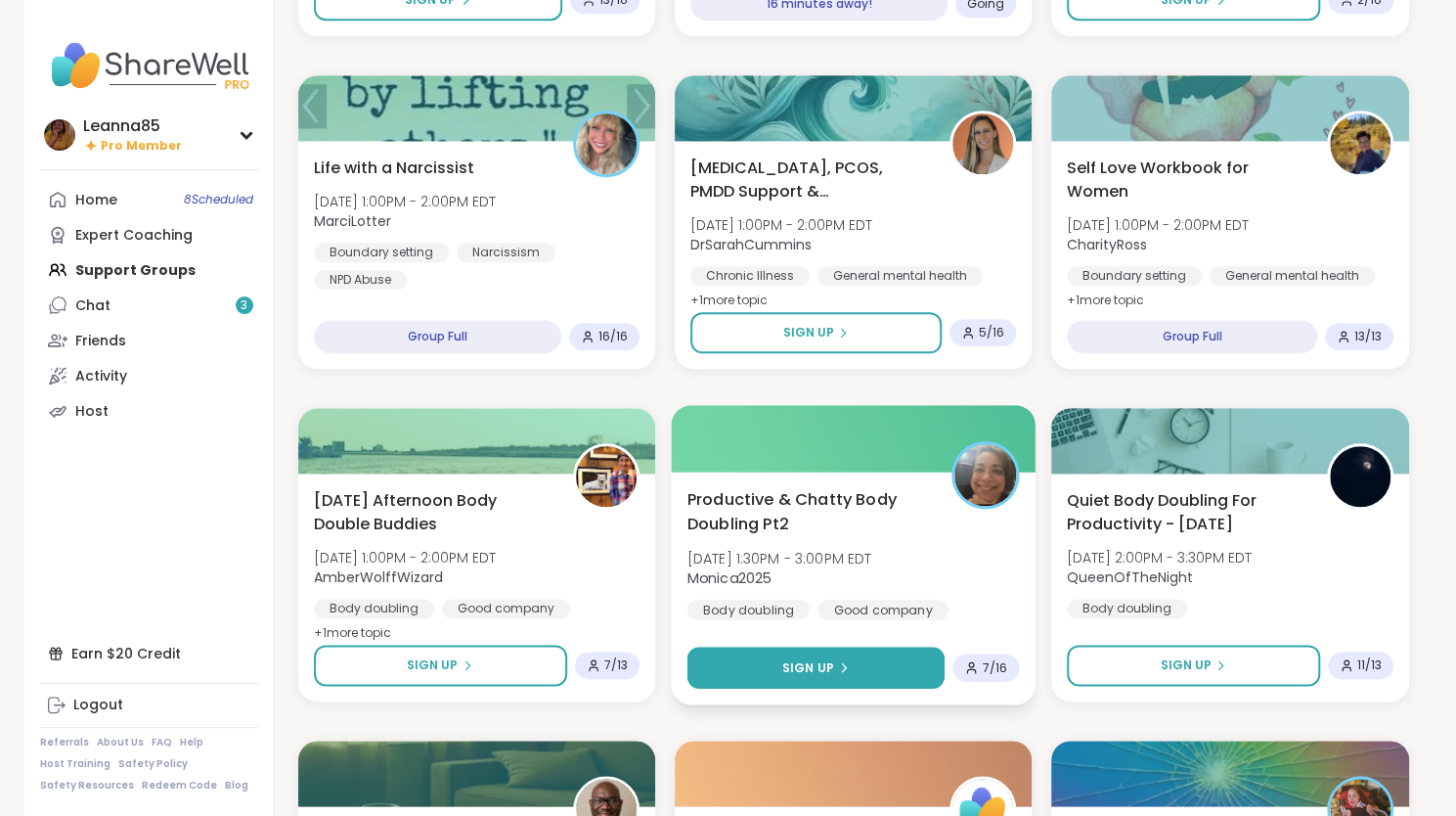
click at [816, 666] on span "Sign Up" at bounding box center [809, 667] width 51 height 18
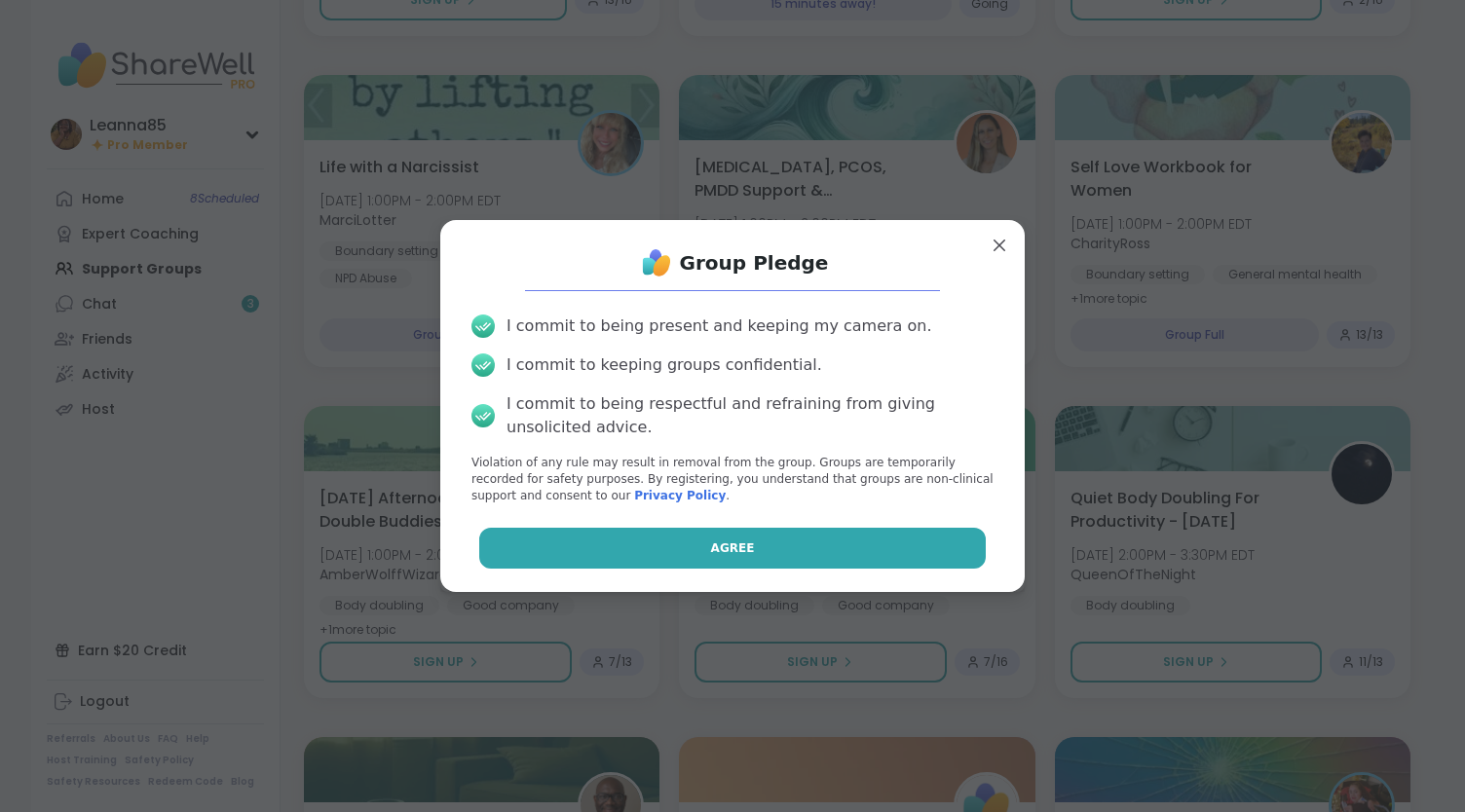
click at [718, 542] on span "Agree" at bounding box center [732, 548] width 43 height 18
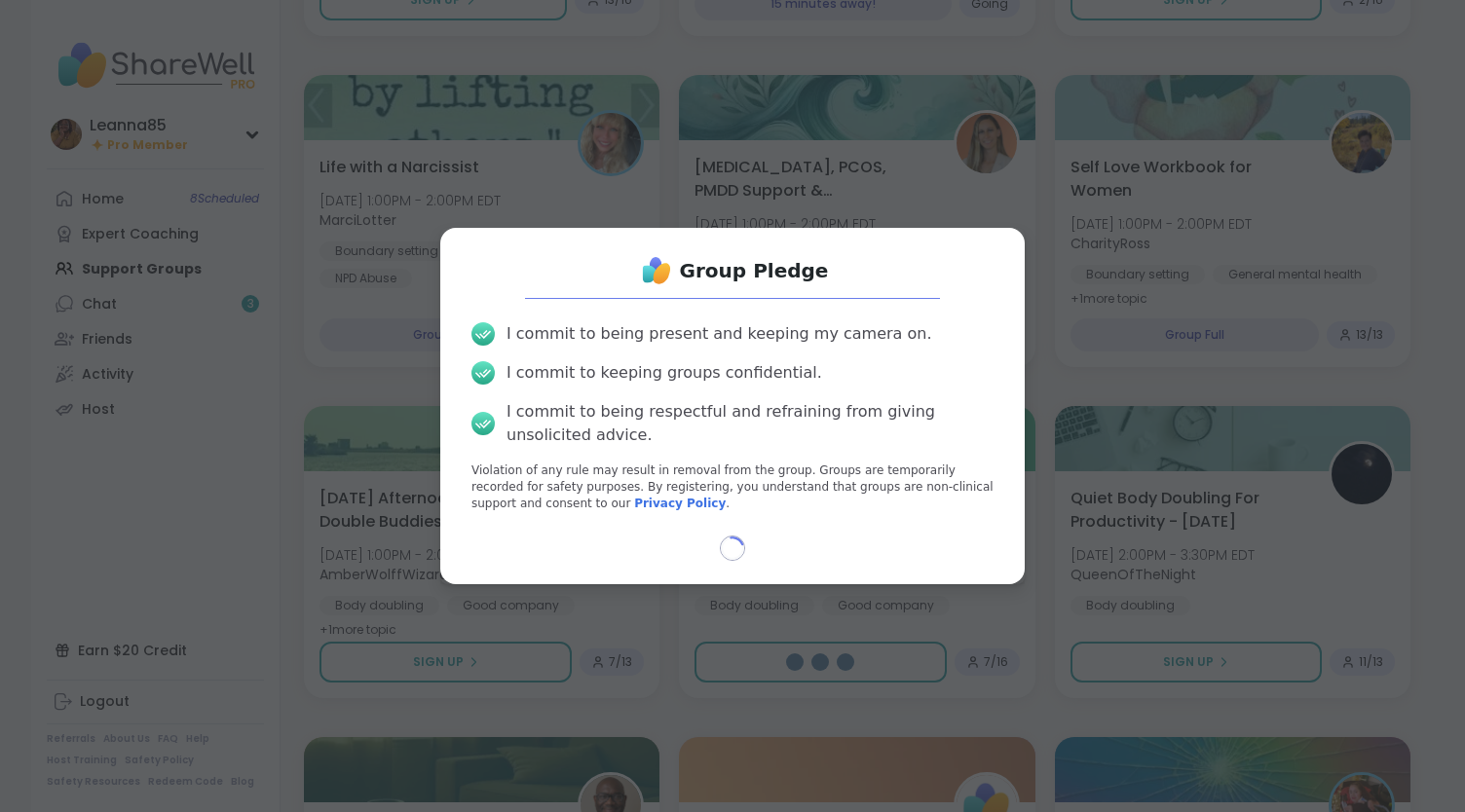
select select "**"
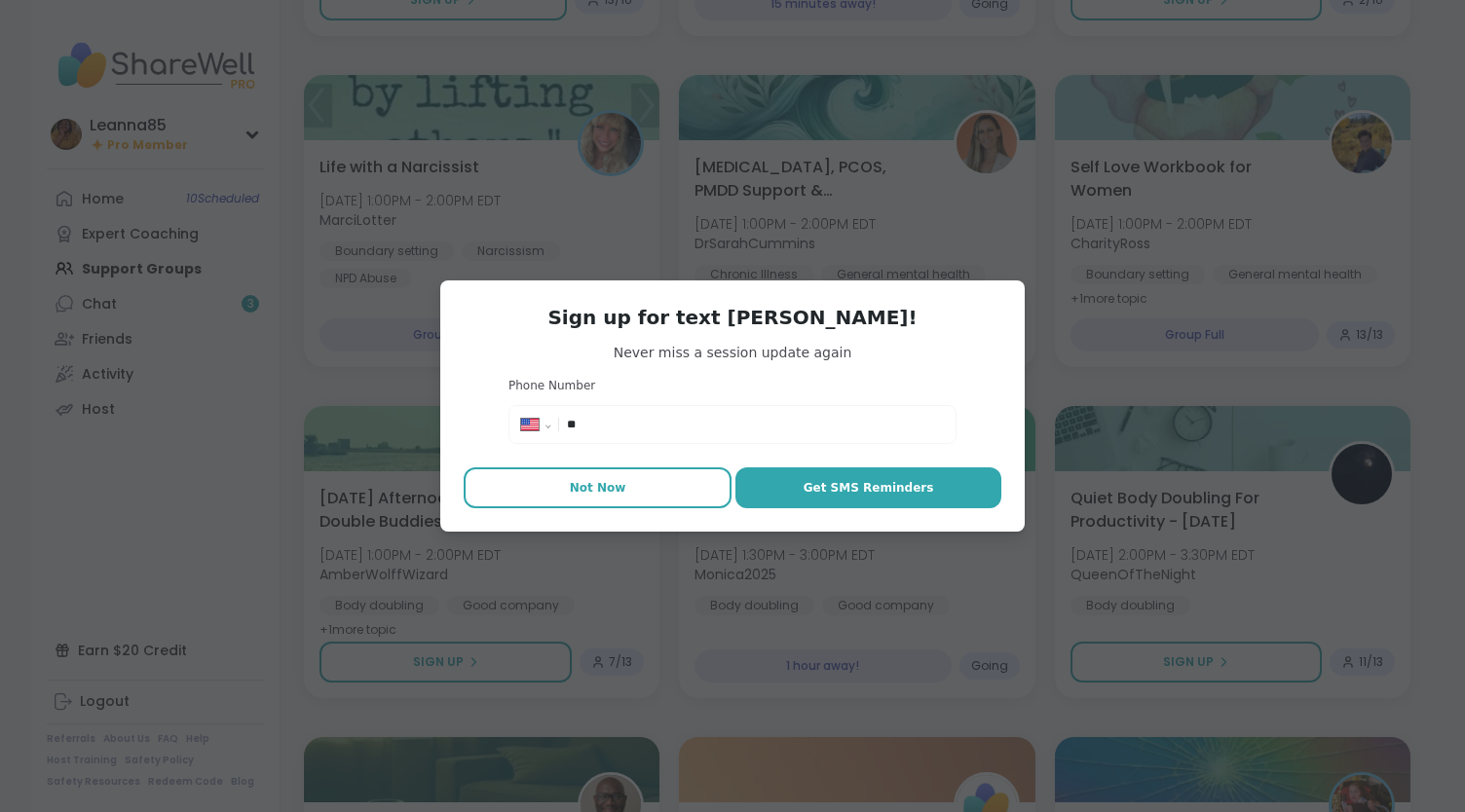
click at [595, 496] on span "Not Now" at bounding box center [597, 488] width 56 height 18
type textarea "*"
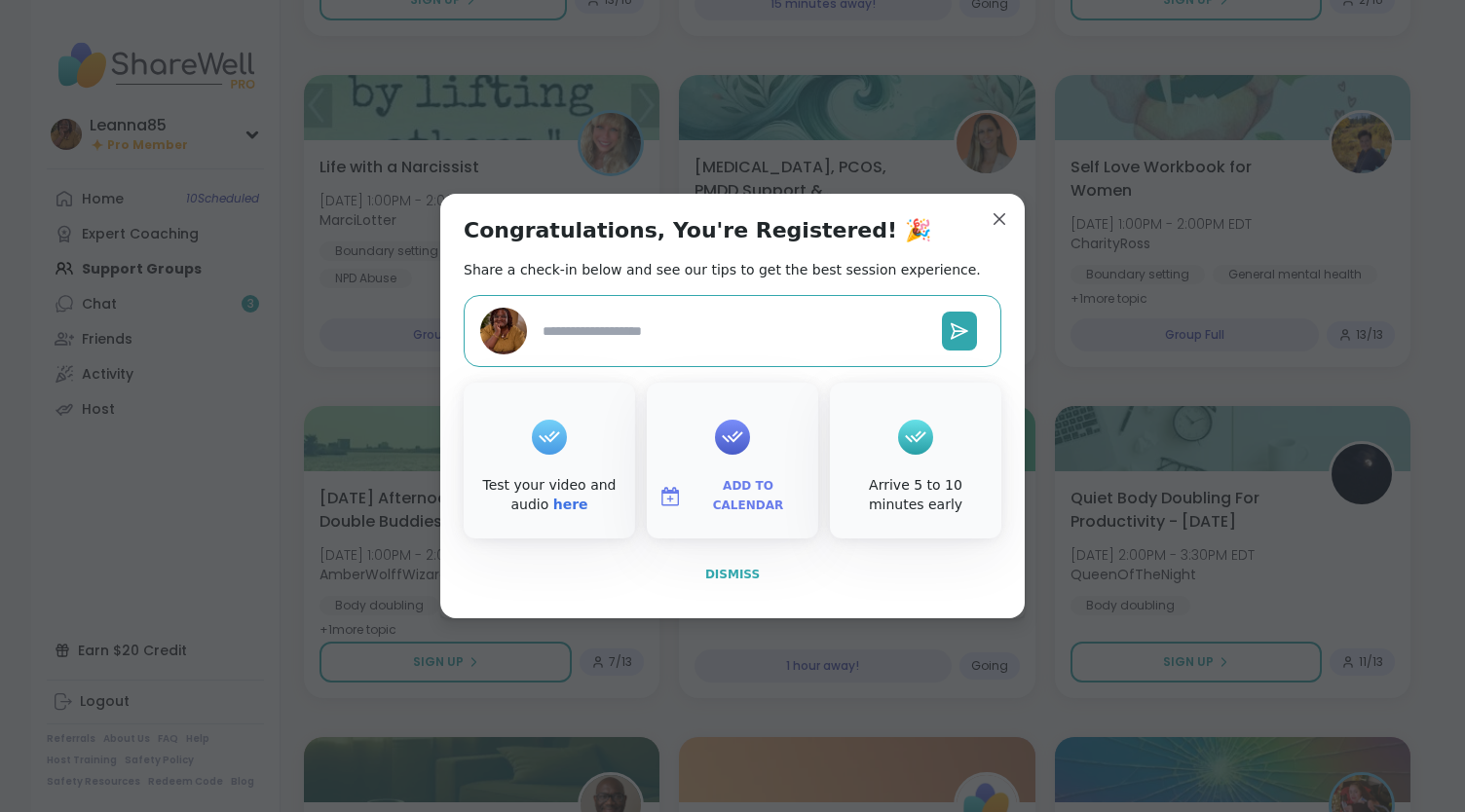
click at [724, 570] on span "Dismiss" at bounding box center [732, 575] width 54 height 14
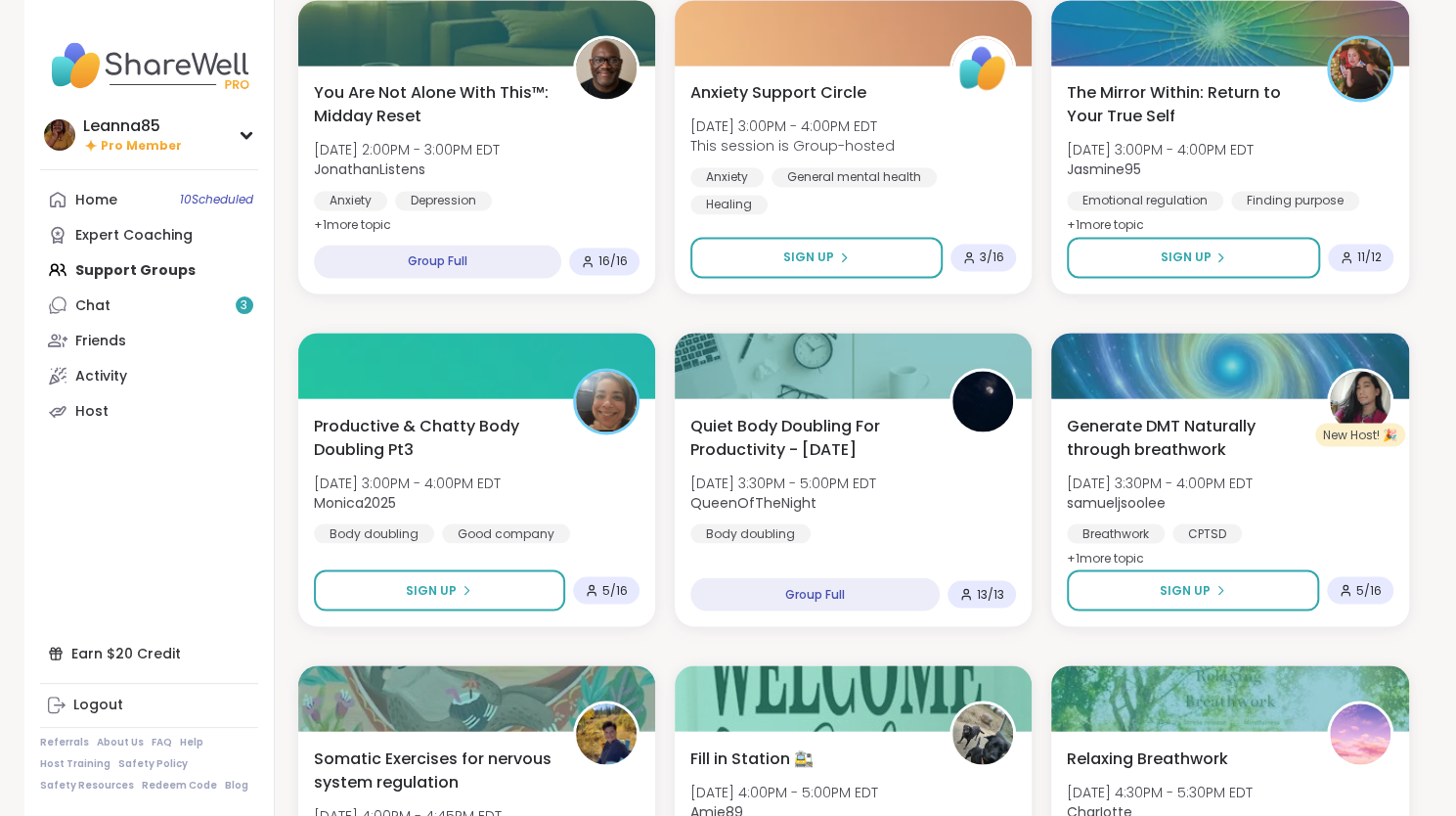
scroll to position [1957, 0]
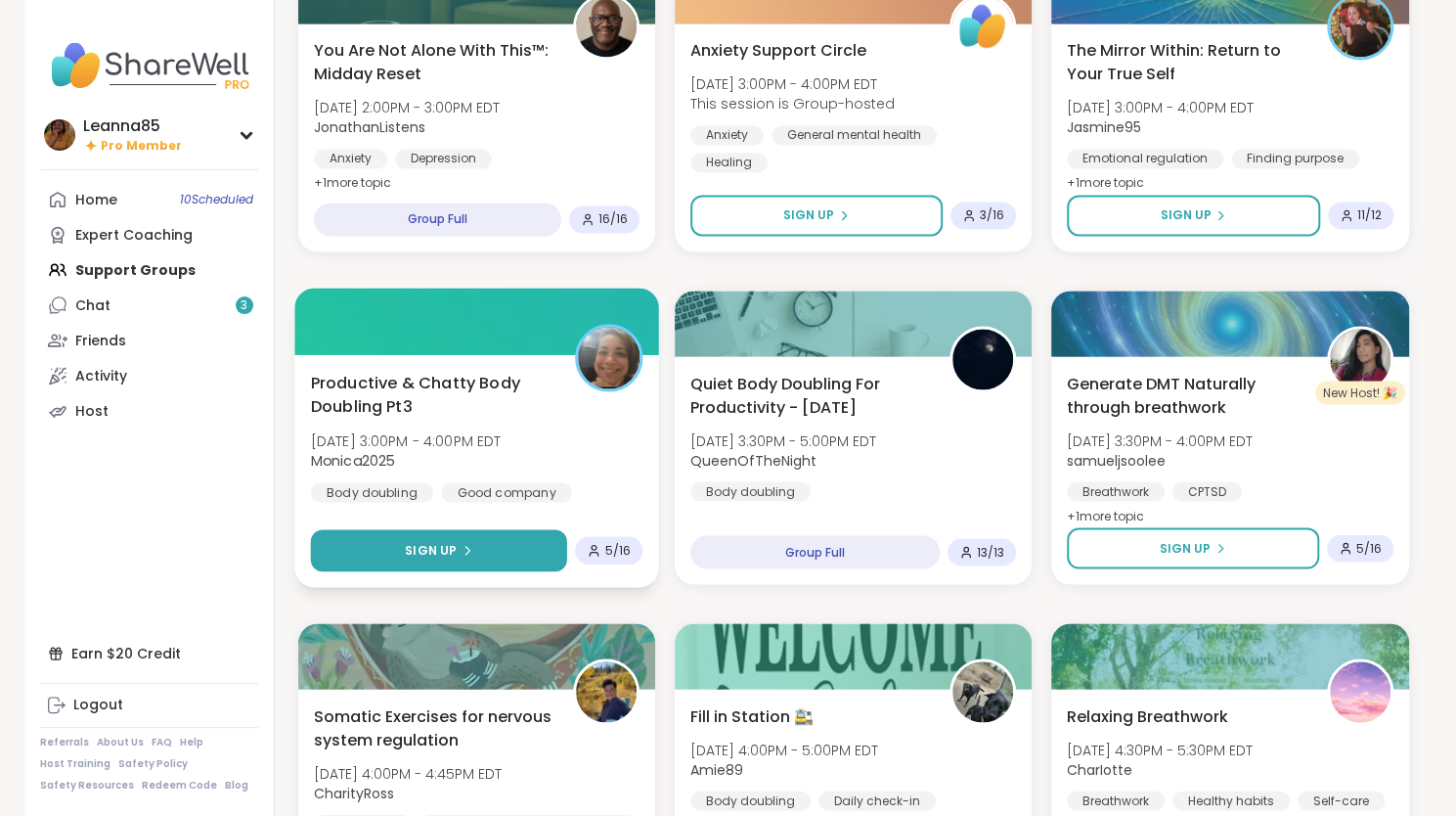
click at [517, 559] on button "Sign Up" at bounding box center [437, 551] width 256 height 42
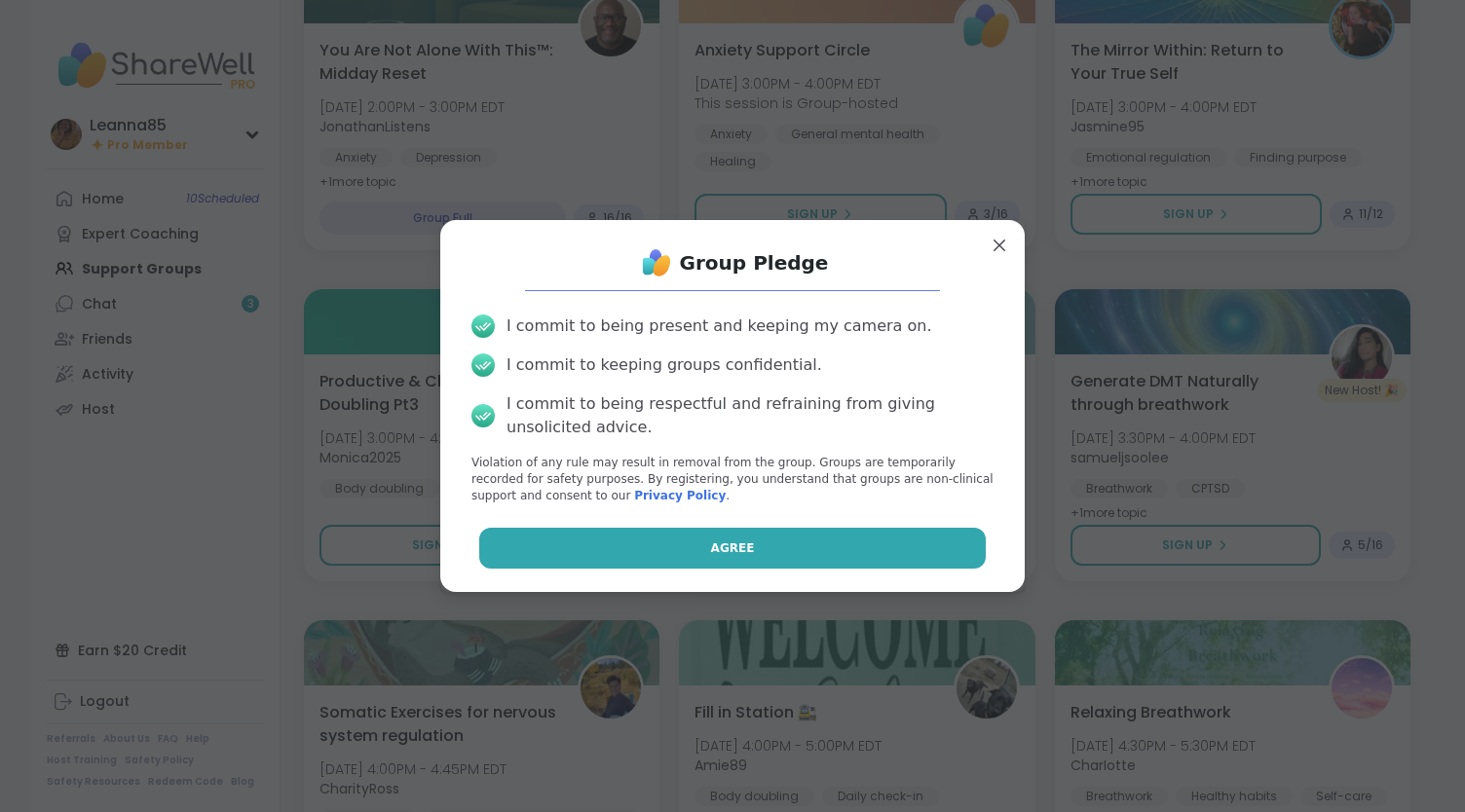
click at [534, 533] on button "Agree" at bounding box center [732, 549] width 508 height 41
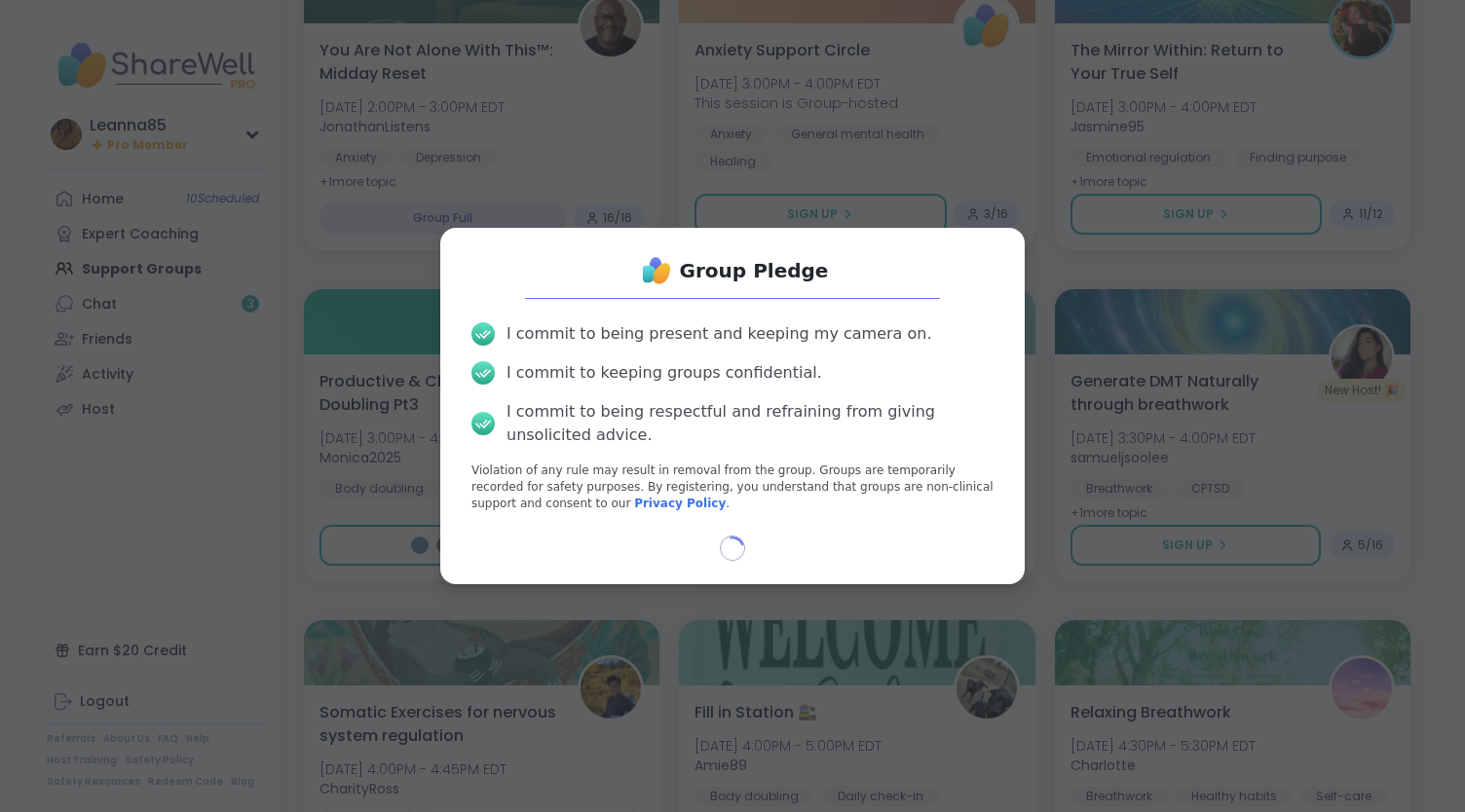
select select "**"
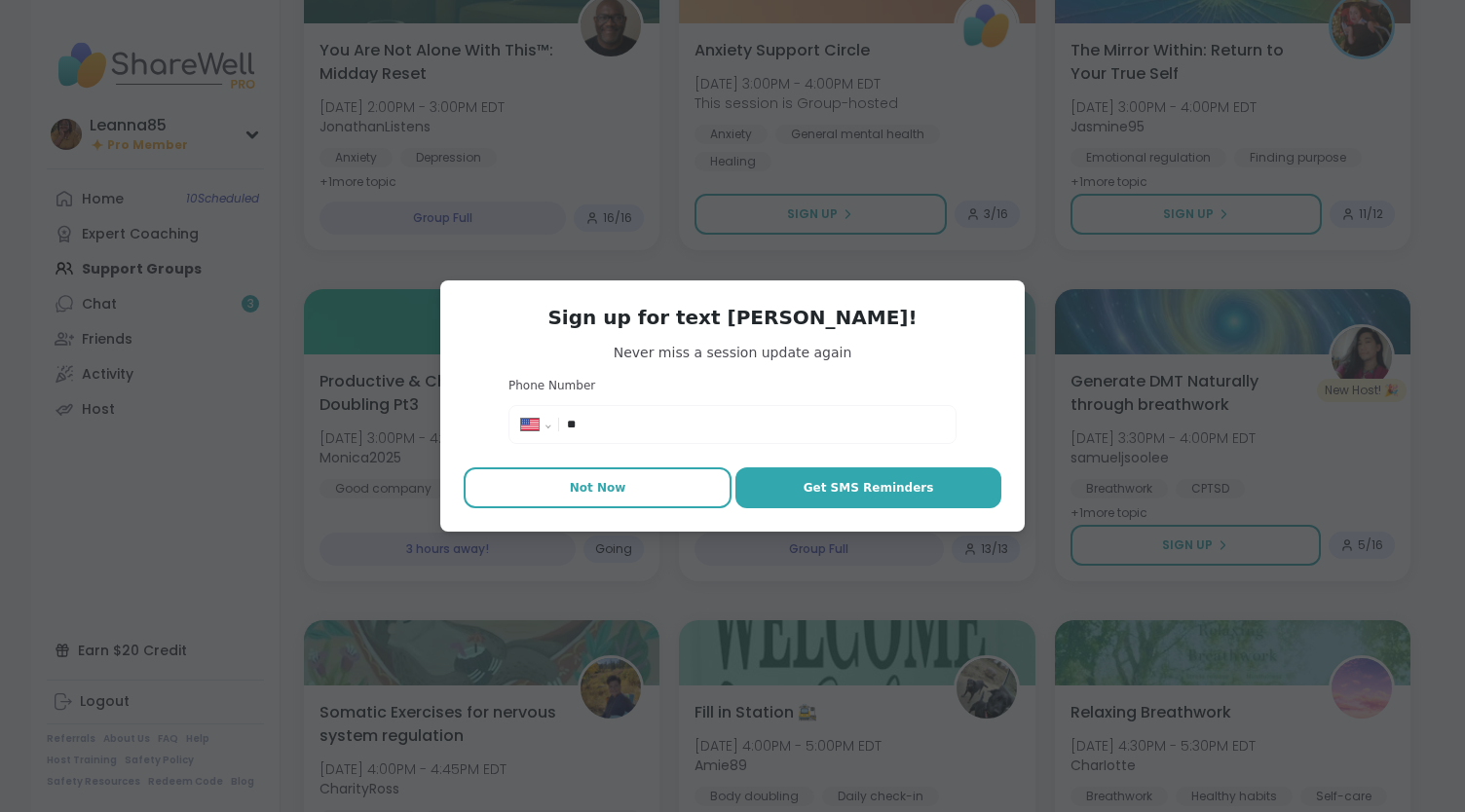
click at [554, 500] on button "Not Now" at bounding box center [597, 488] width 268 height 41
type textarea "*"
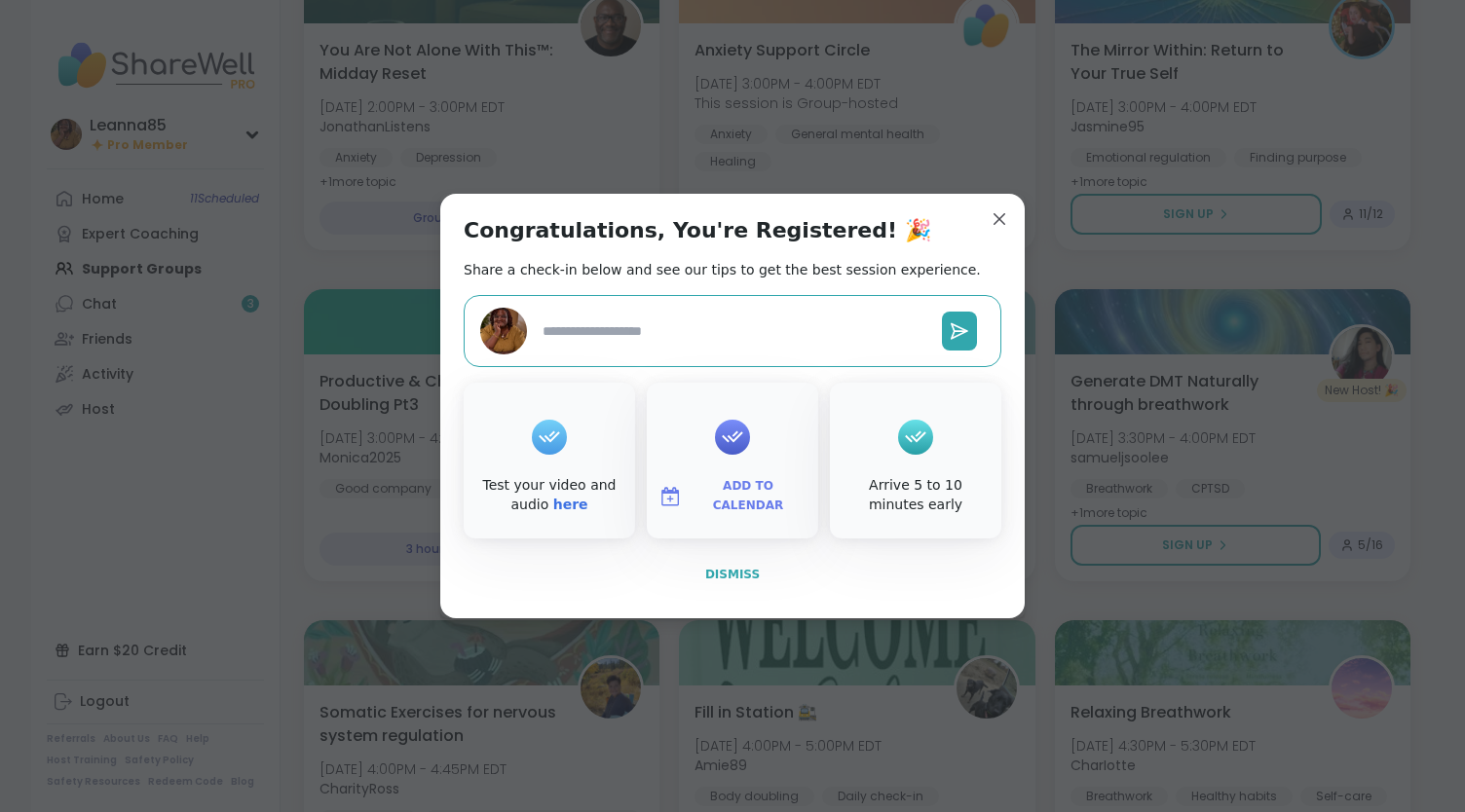
click at [714, 583] on button "Dismiss" at bounding box center [732, 575] width 537 height 41
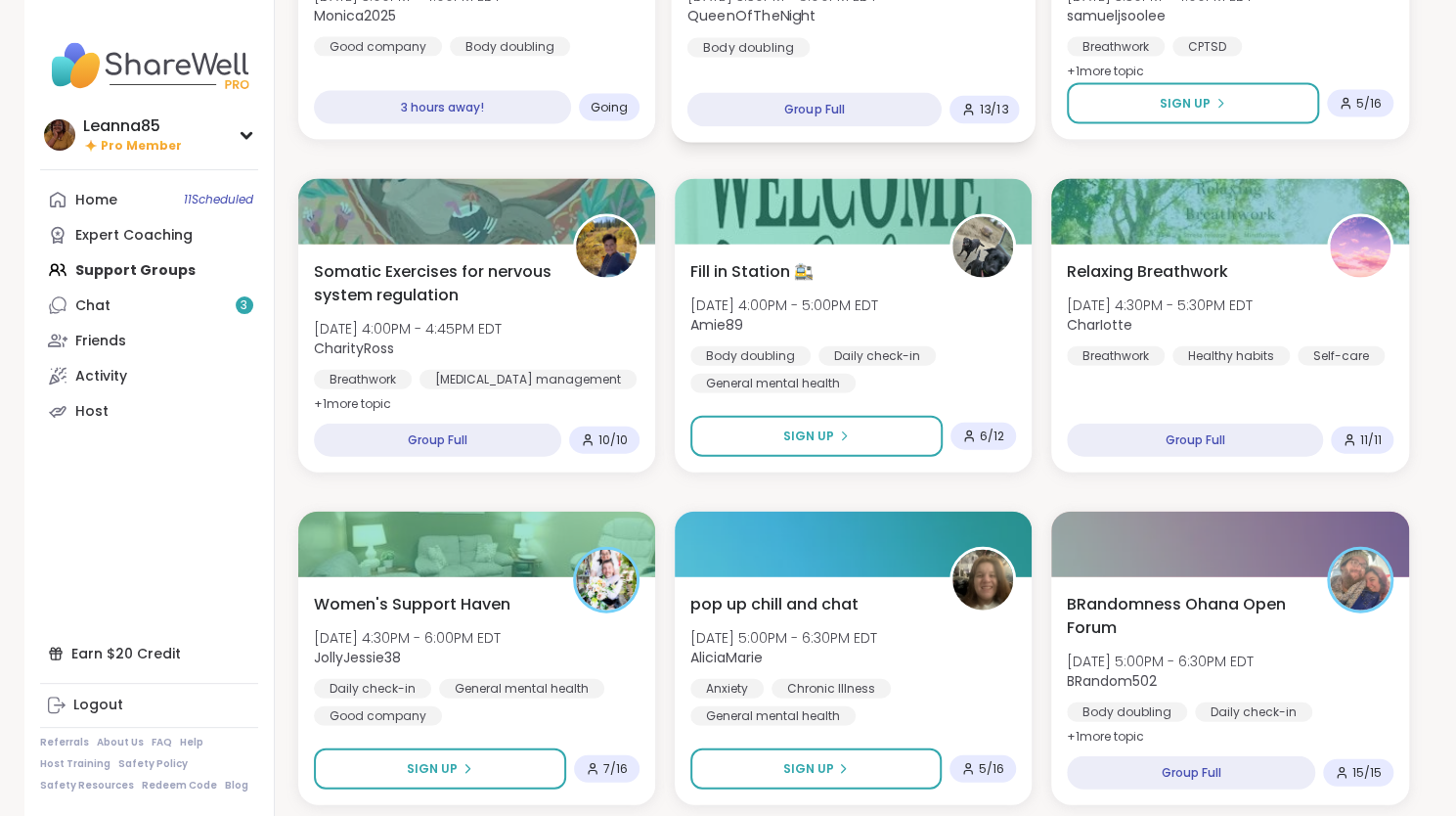
scroll to position [2446, 0]
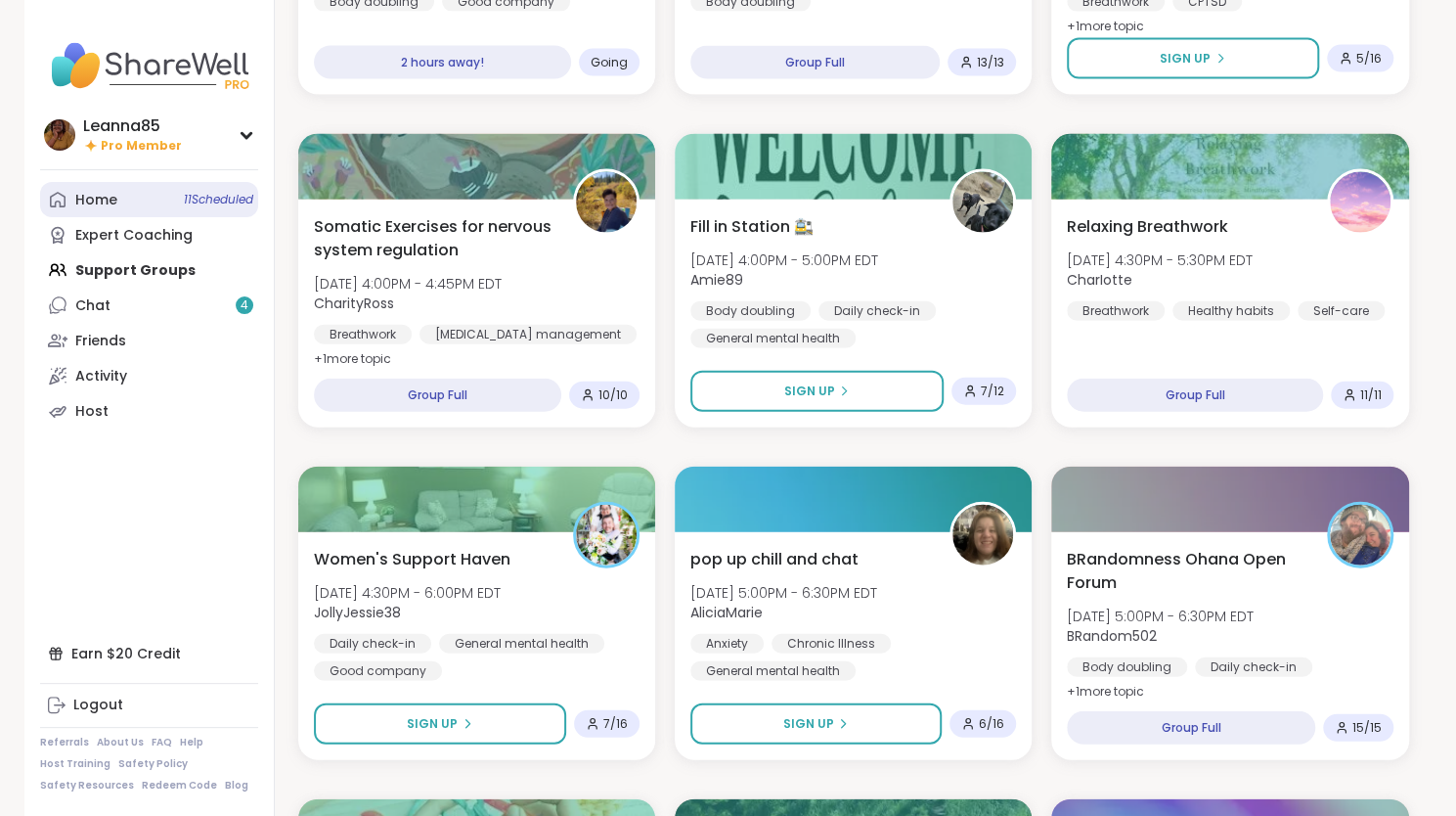
click at [165, 202] on link "Home 11 Scheduled" at bounding box center [149, 200] width 218 height 36
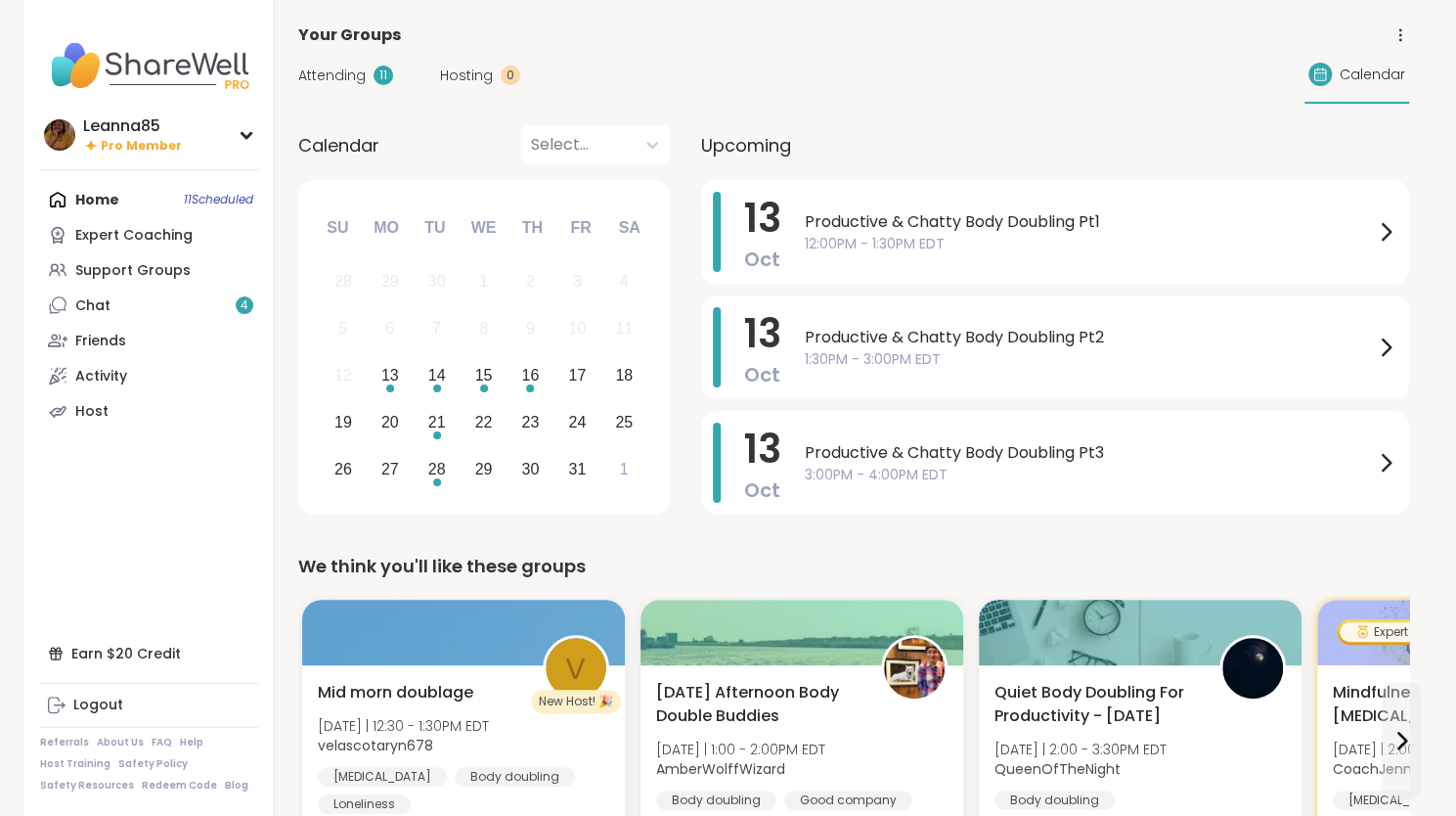
click at [865, 221] on span "Productive & Chatty Body Doubling Pt1" at bounding box center [1089, 222] width 569 height 24
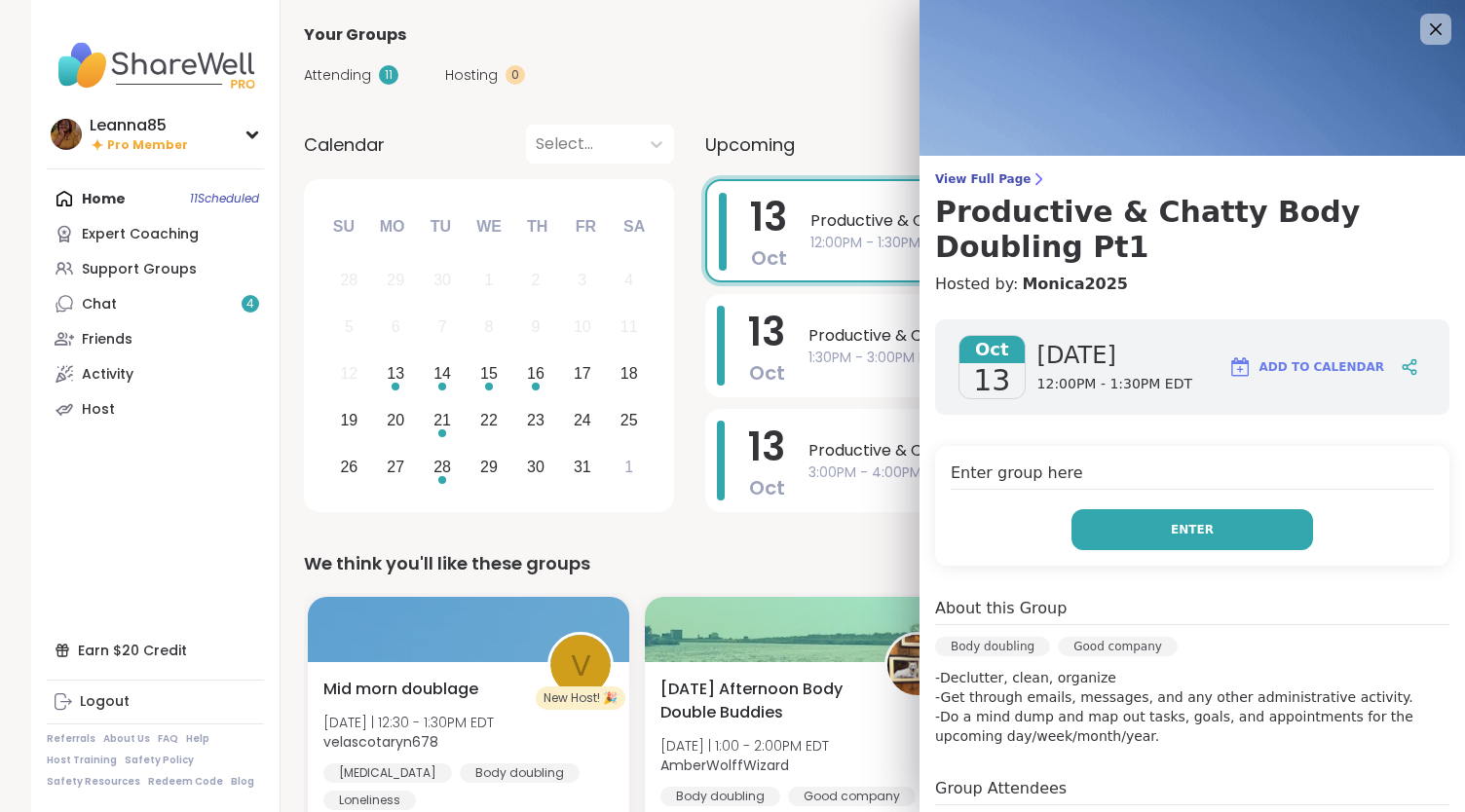
click at [1141, 534] on button "Enter" at bounding box center [1192, 530] width 242 height 41
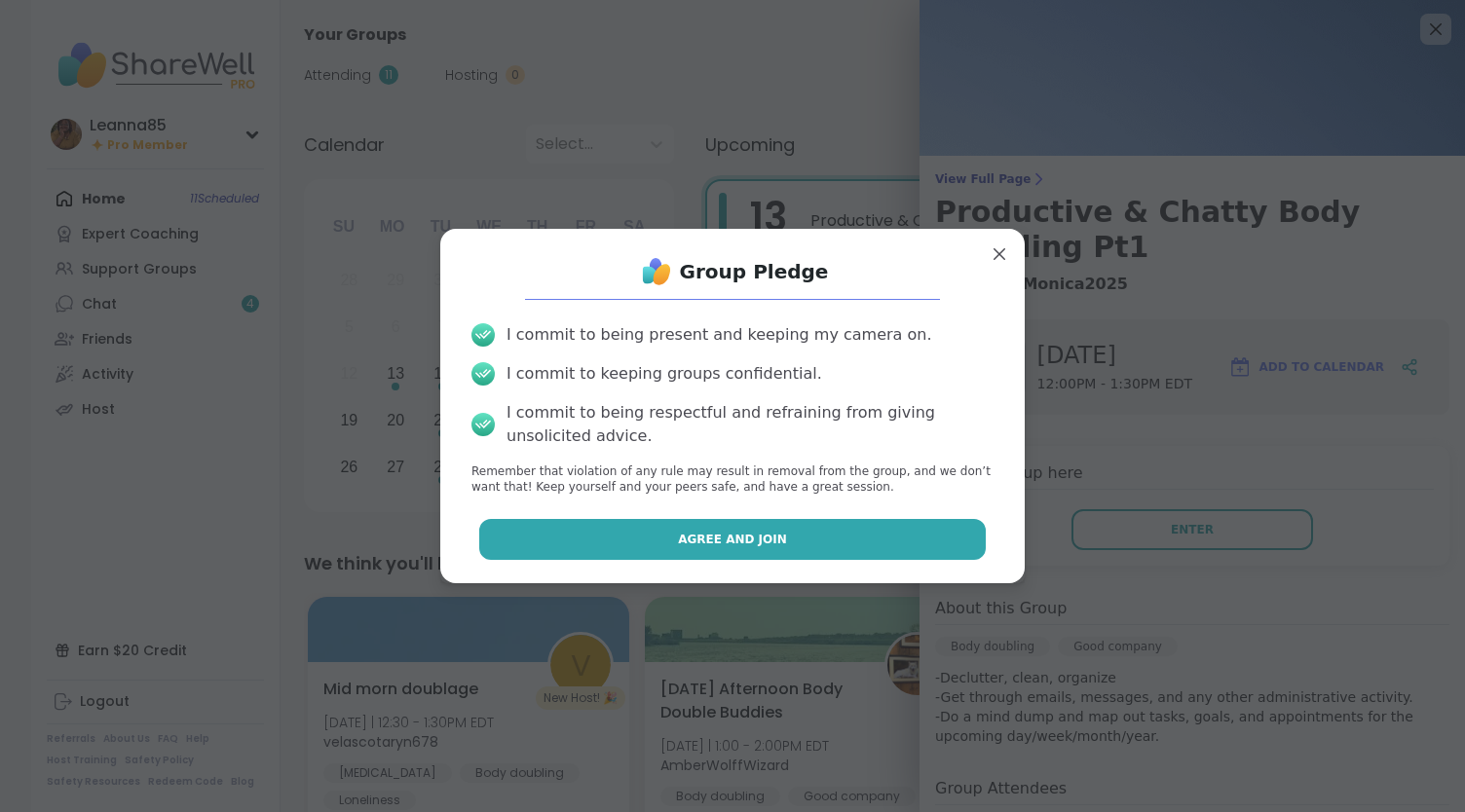
click at [774, 542] on button "Agree and Join" at bounding box center [732, 540] width 508 height 41
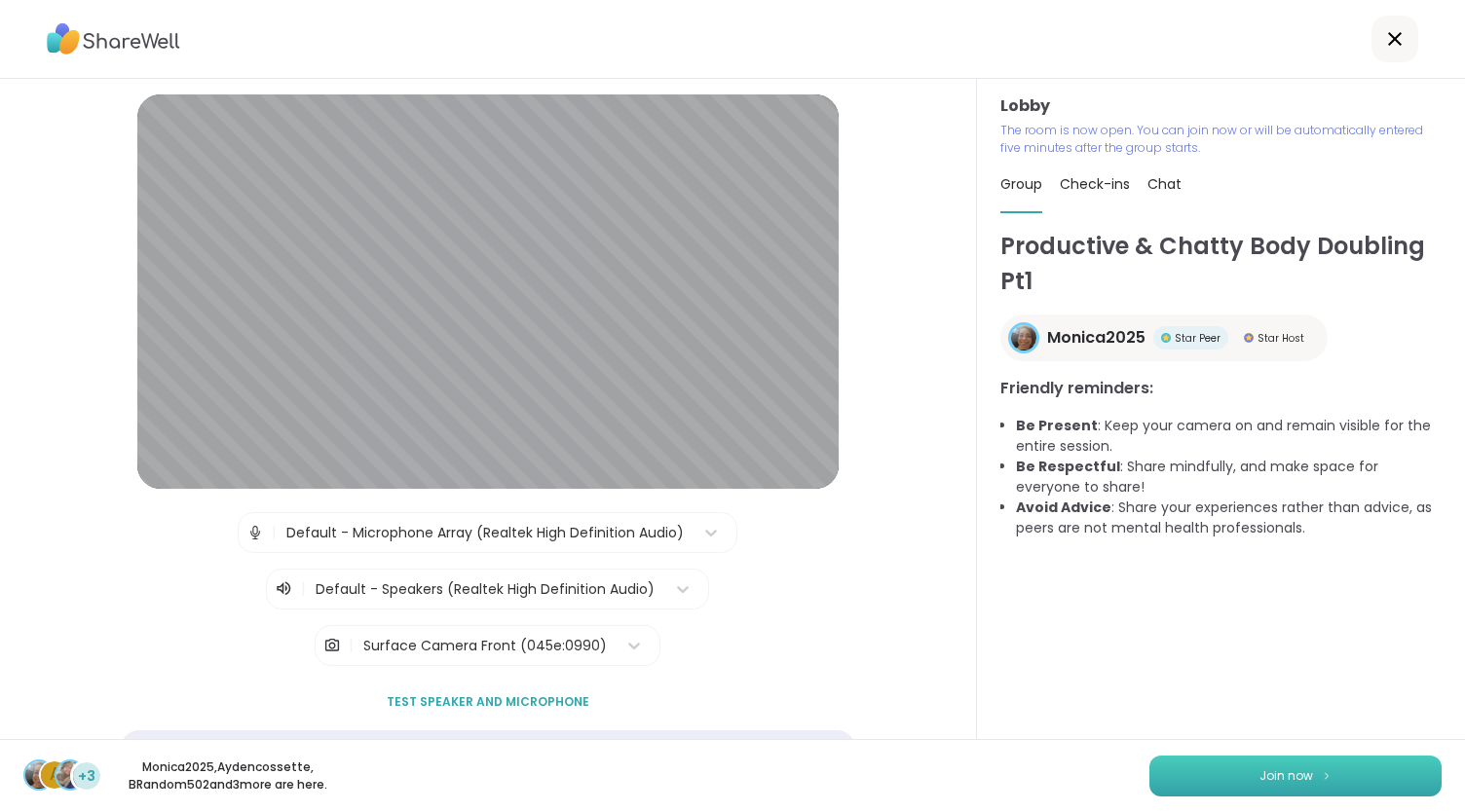
click at [1275, 774] on span "Join now" at bounding box center [1287, 777] width 53 height 18
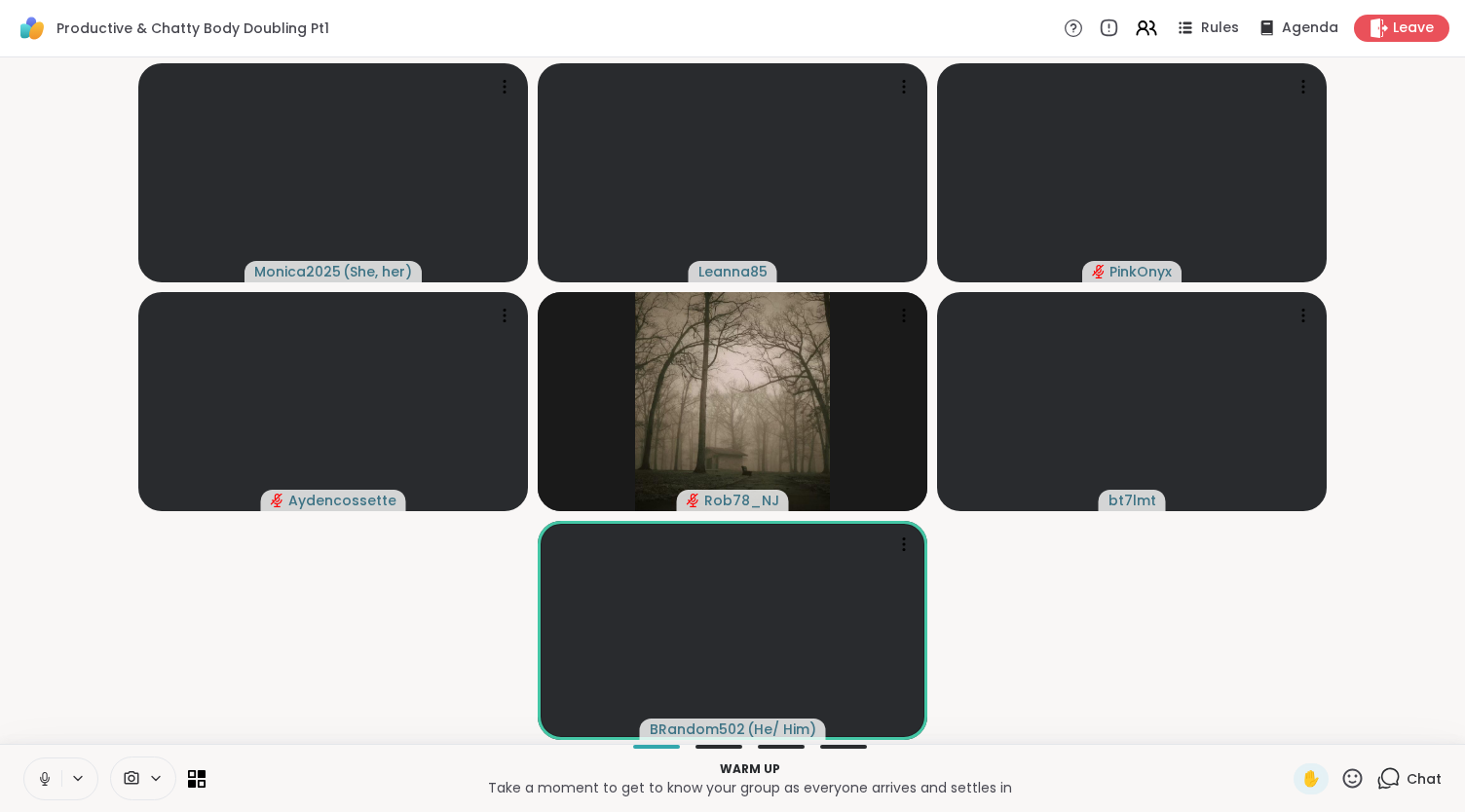
click at [42, 778] on icon at bounding box center [43, 777] width 5 height 9
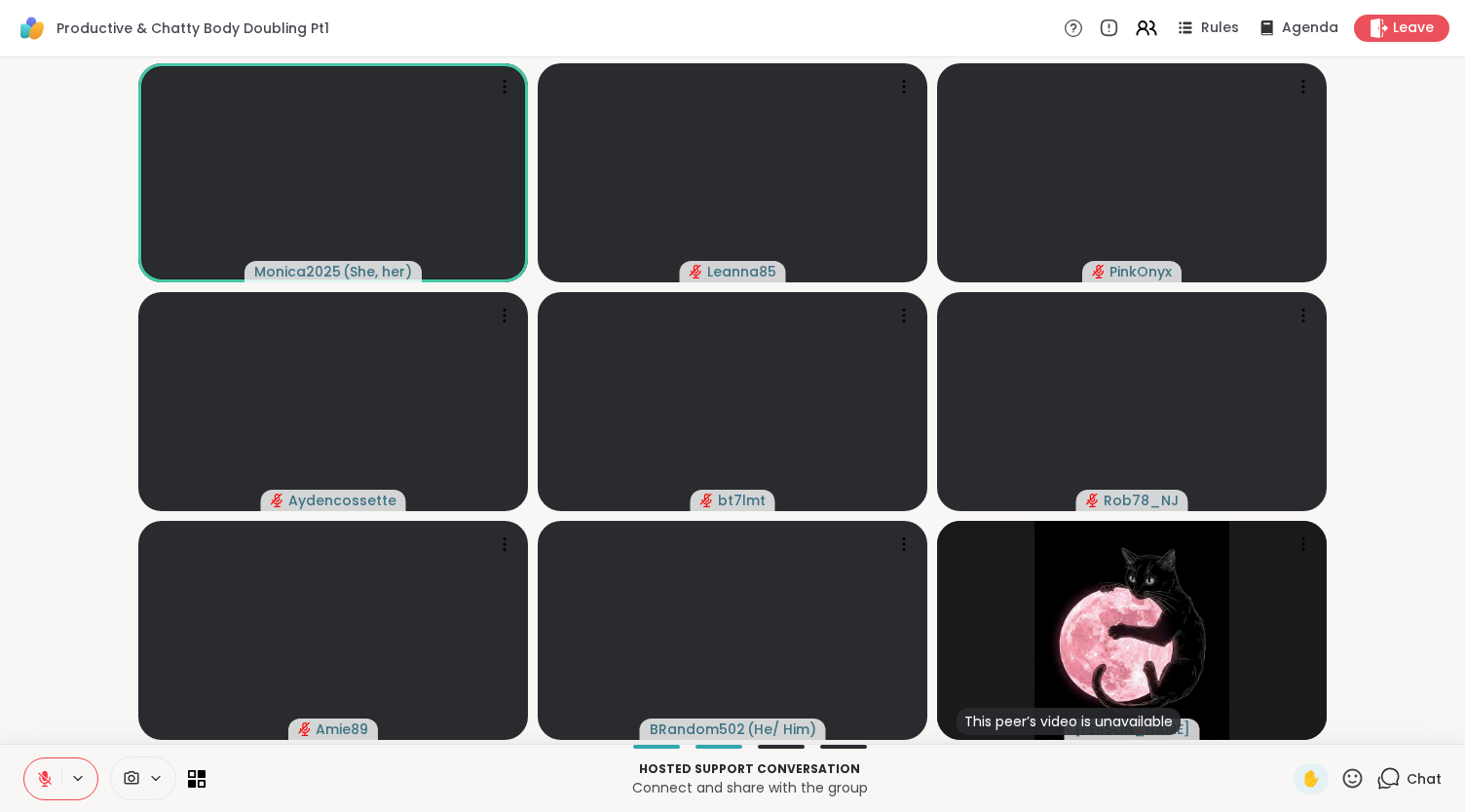
click at [29, 789] on button at bounding box center [43, 779] width 37 height 41
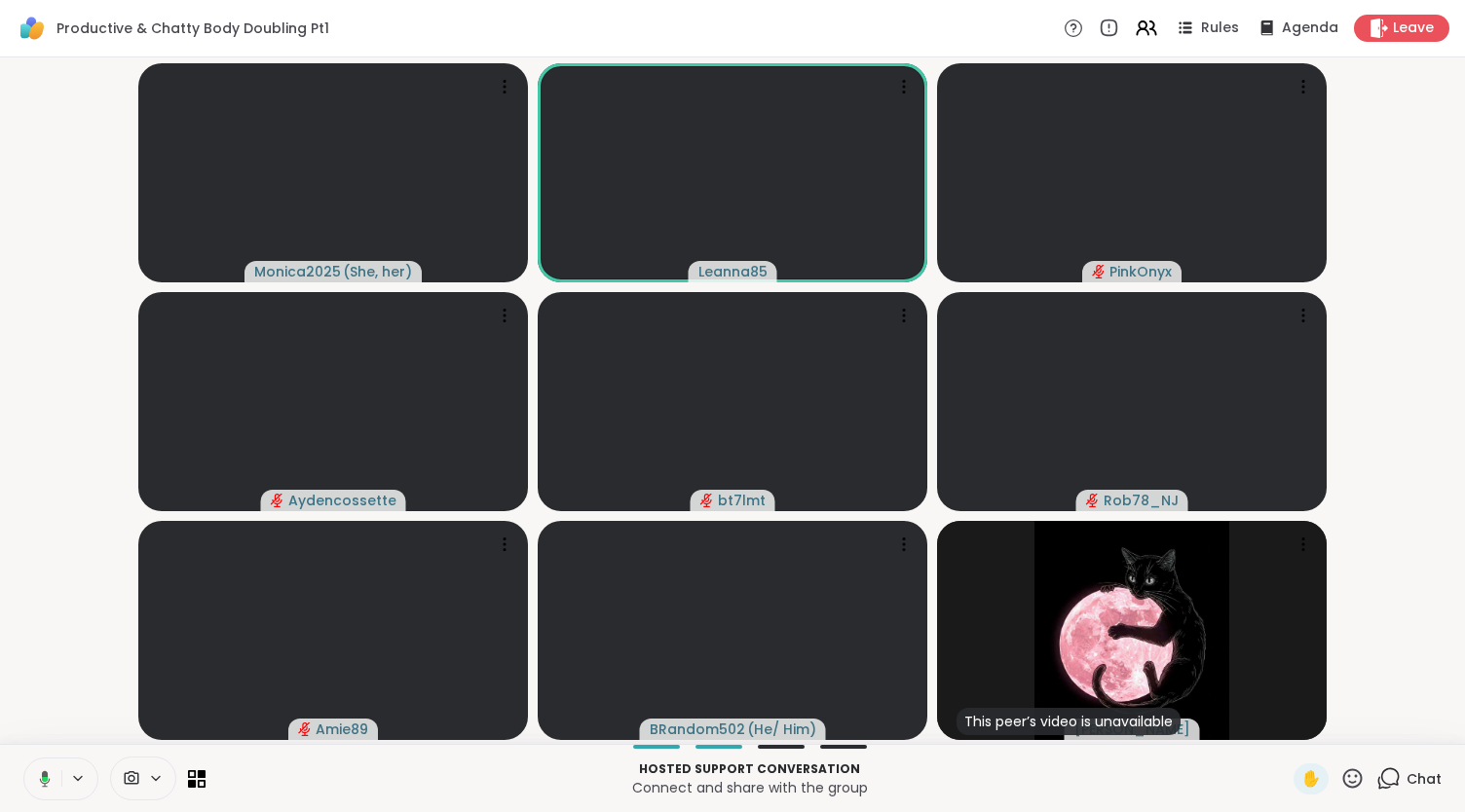
click at [41, 774] on icon at bounding box center [42, 779] width 18 height 18
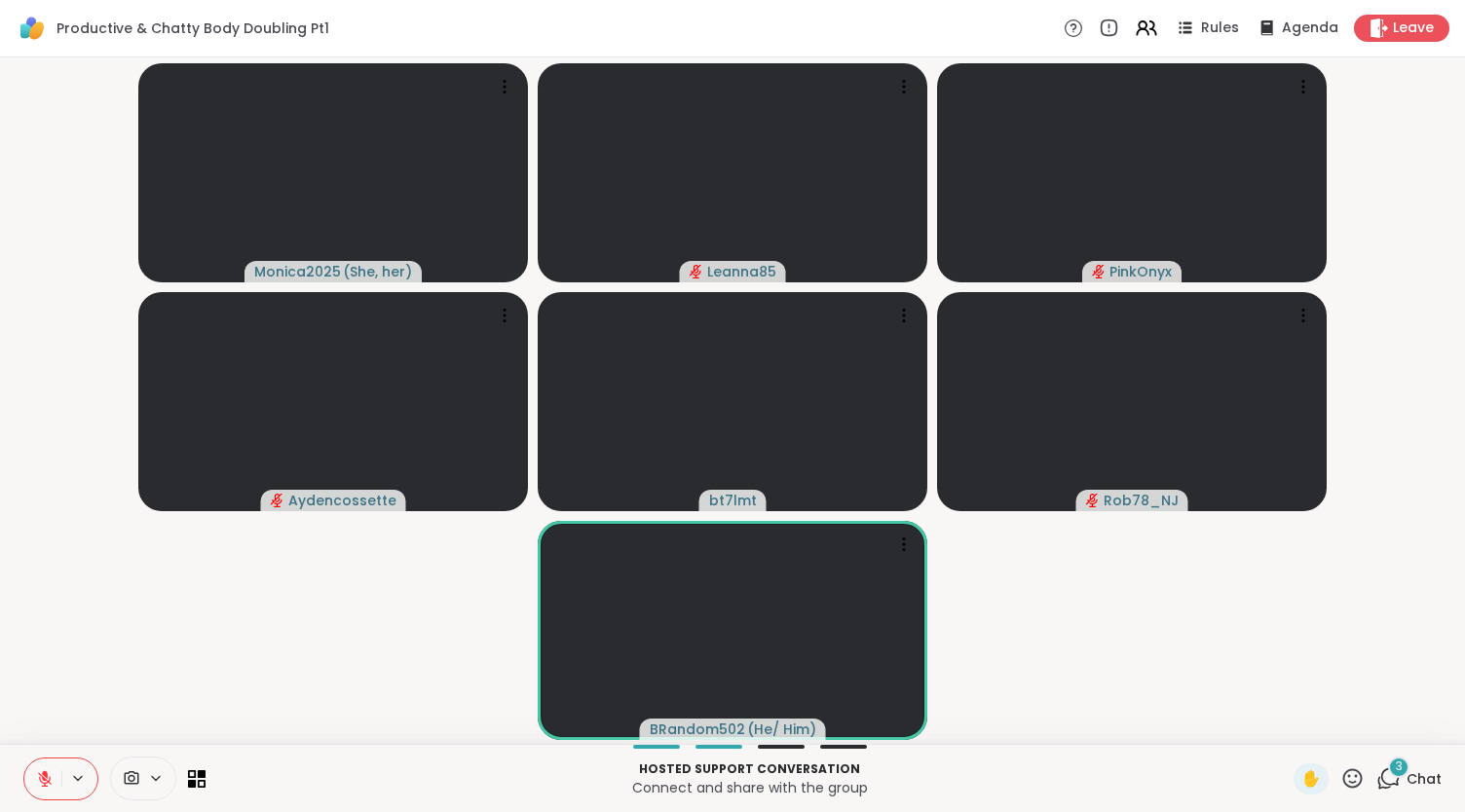
click at [1055, 661] on video-player-container "Monica2025 ( She, her ) Leanna85 PinkOnyx Aydencossette bt7lmt Rob78_NJ BRandom…" at bounding box center [732, 400] width 1442 height 671
